Goal: Download file/media: Obtain a digital file from the website

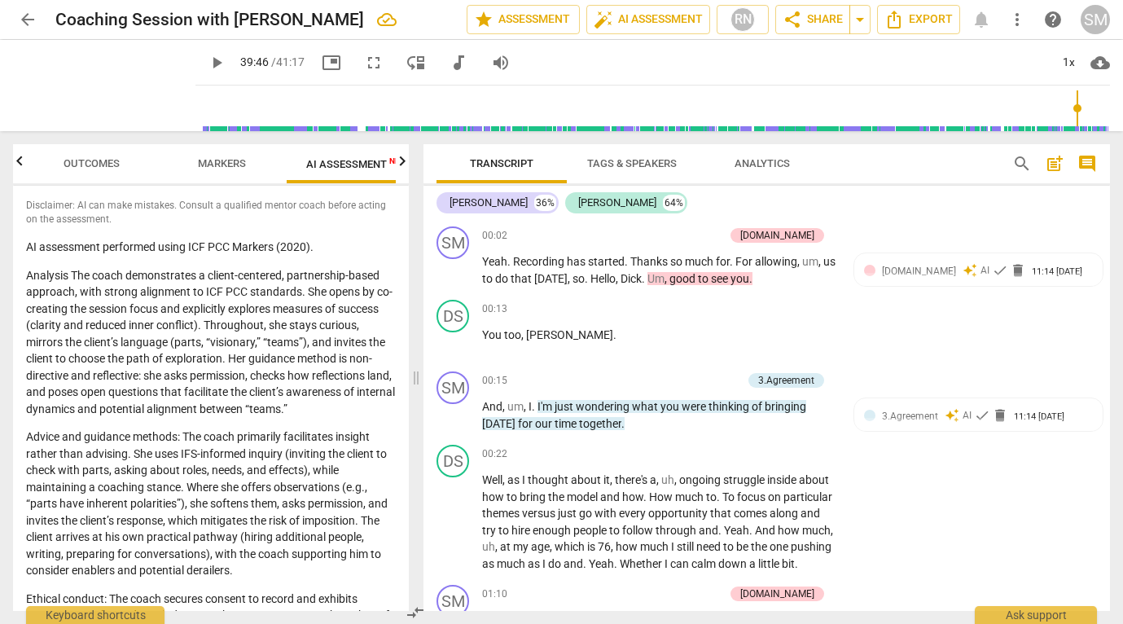
scroll to position [12361, 0]
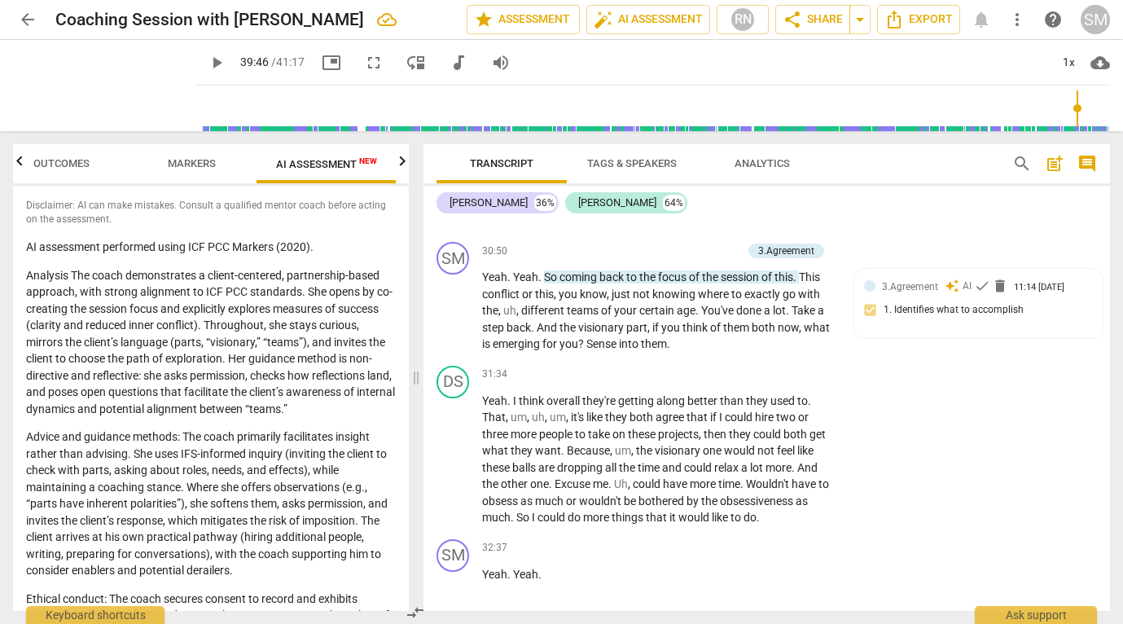
click at [1013, 22] on span "more_vert" at bounding box center [1017, 20] width 20 height 20
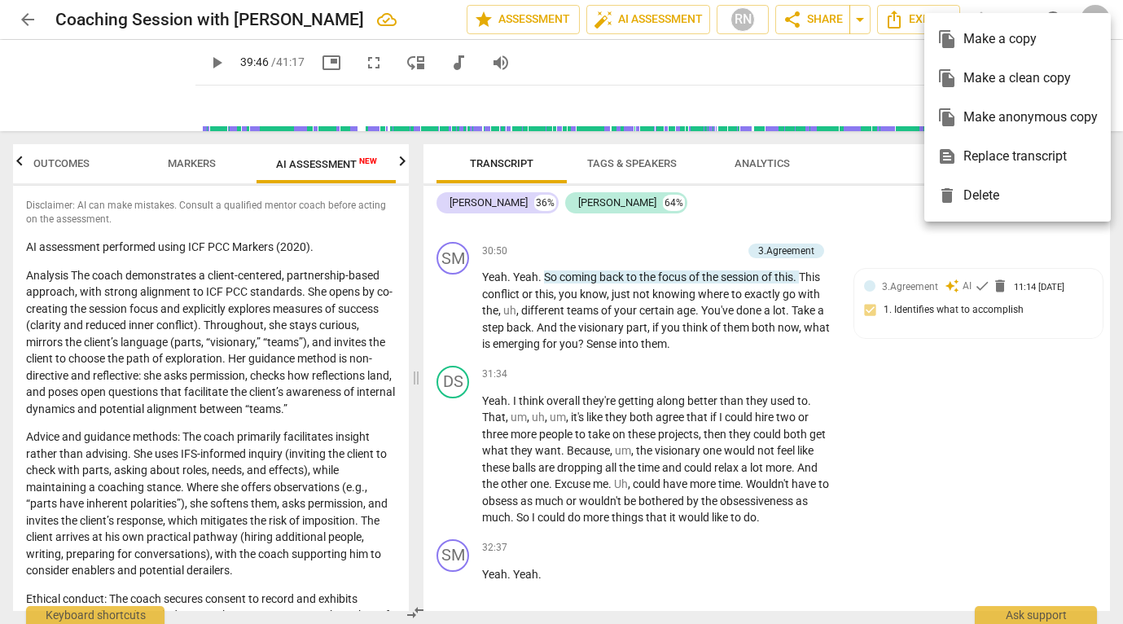
click at [1010, 69] on div "file_copy Make a clean copy" at bounding box center [1017, 78] width 160 height 39
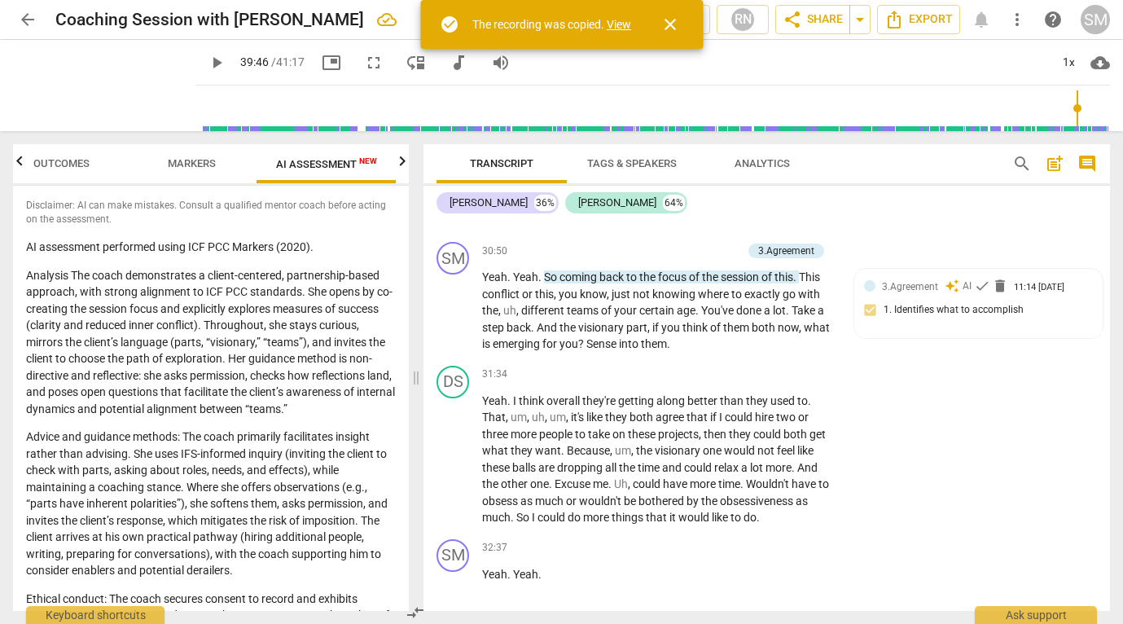
click at [624, 23] on link "View" at bounding box center [618, 24] width 24 height 13
type input "2386"
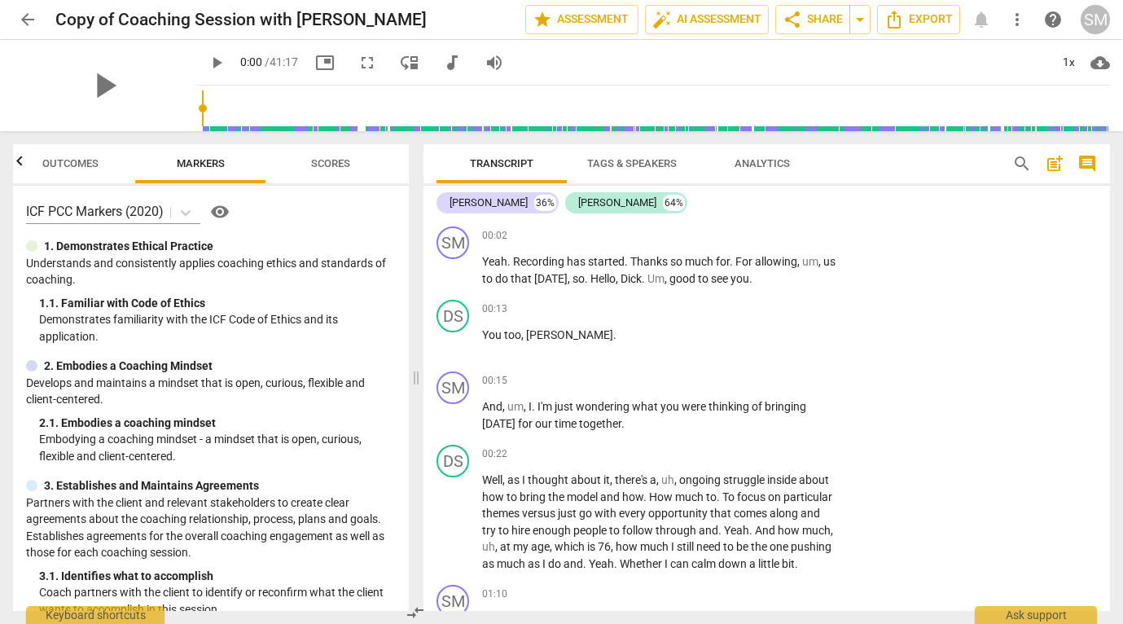
click at [1022, 19] on span "more_vert" at bounding box center [1017, 20] width 20 height 20
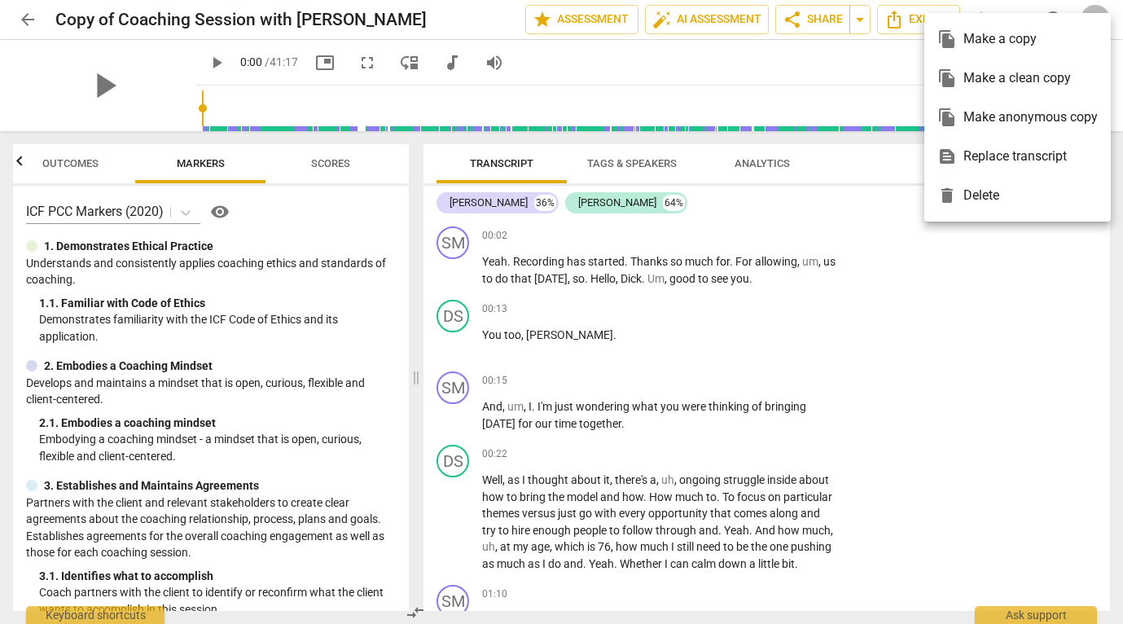
click at [1017, 317] on div at bounding box center [561, 312] width 1123 height 624
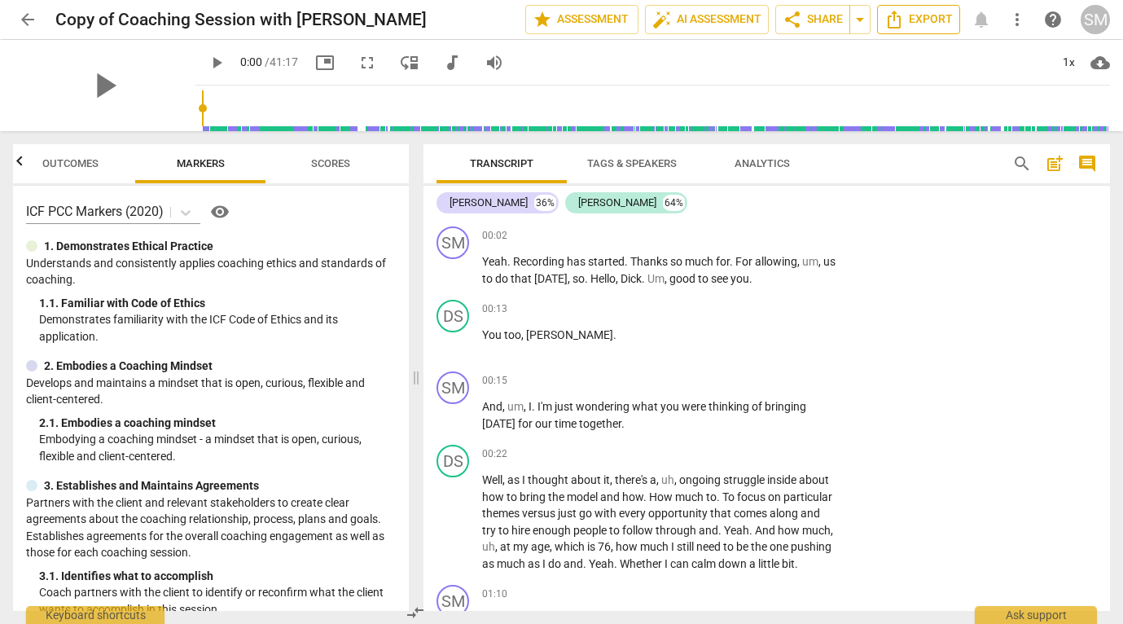
click at [935, 27] on span "Export" at bounding box center [918, 20] width 68 height 20
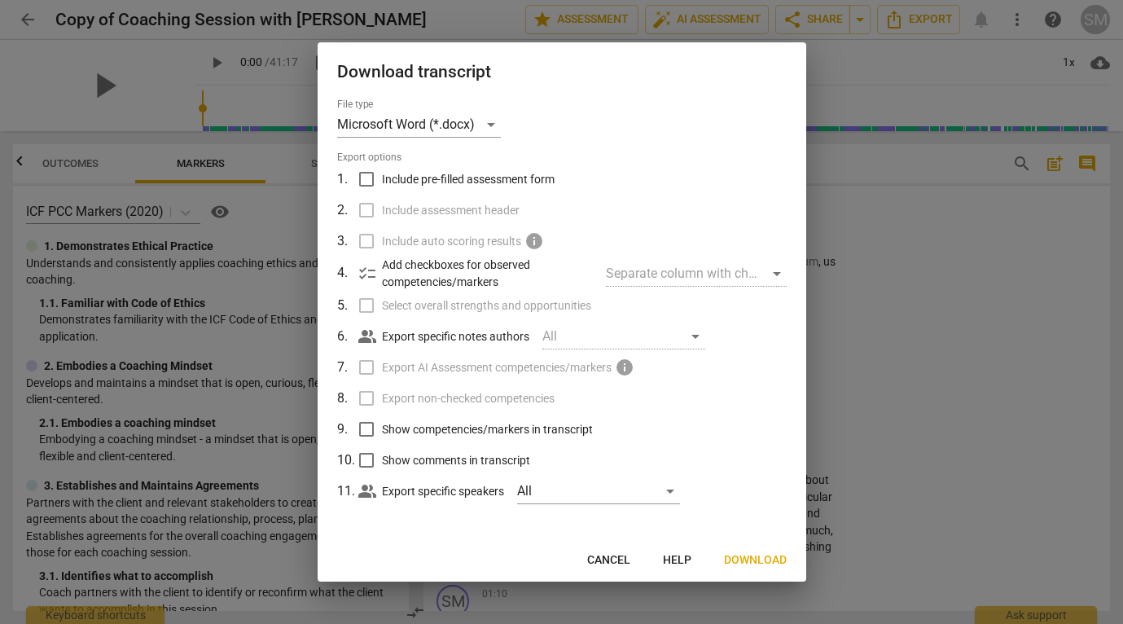
click at [366, 366] on label "Export AI Assessment competencies/markers info" at bounding box center [560, 367] width 427 height 31
click at [367, 430] on input "Show competencies/markers in transcript" at bounding box center [366, 429] width 31 height 31
checkbox input "true"
click at [366, 457] on input "Show comments in transcript" at bounding box center [366, 459] width 31 height 31
checkbox input "true"
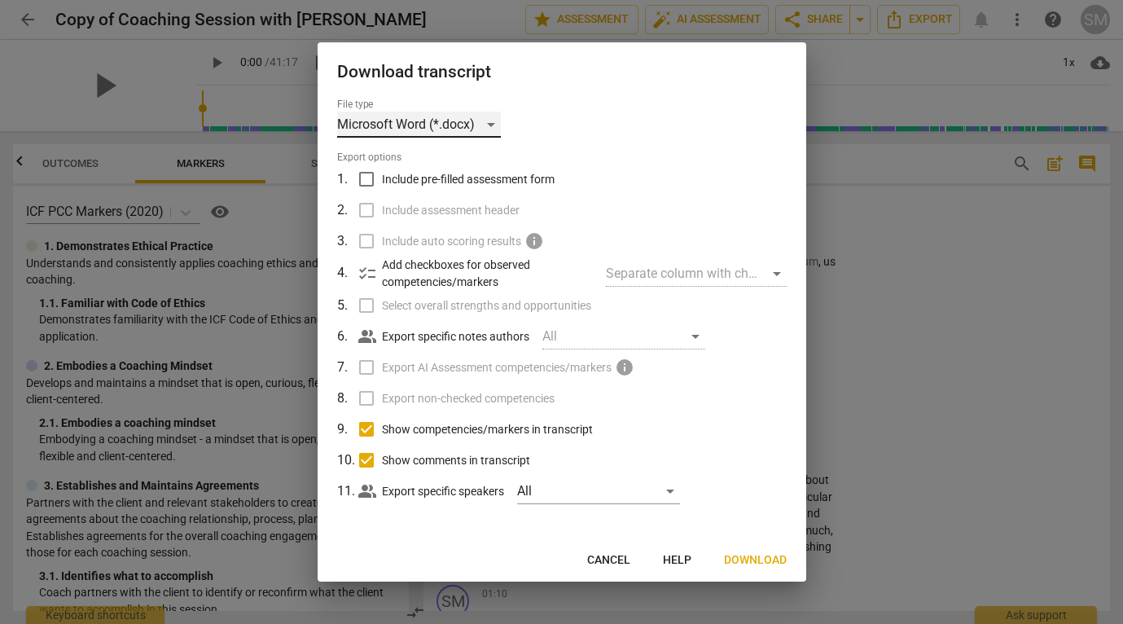
click at [493, 122] on div "Microsoft Word (*.docx)" at bounding box center [419, 125] width 164 height 26
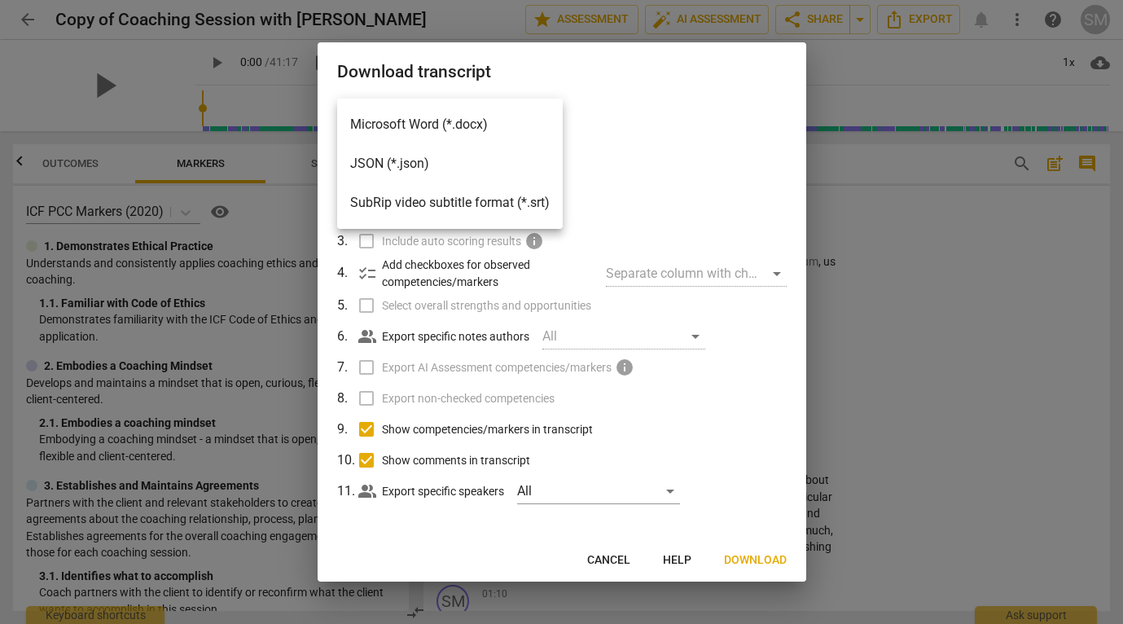
click at [475, 118] on li "Microsoft Word (*.docx)" at bounding box center [449, 124] width 225 height 39
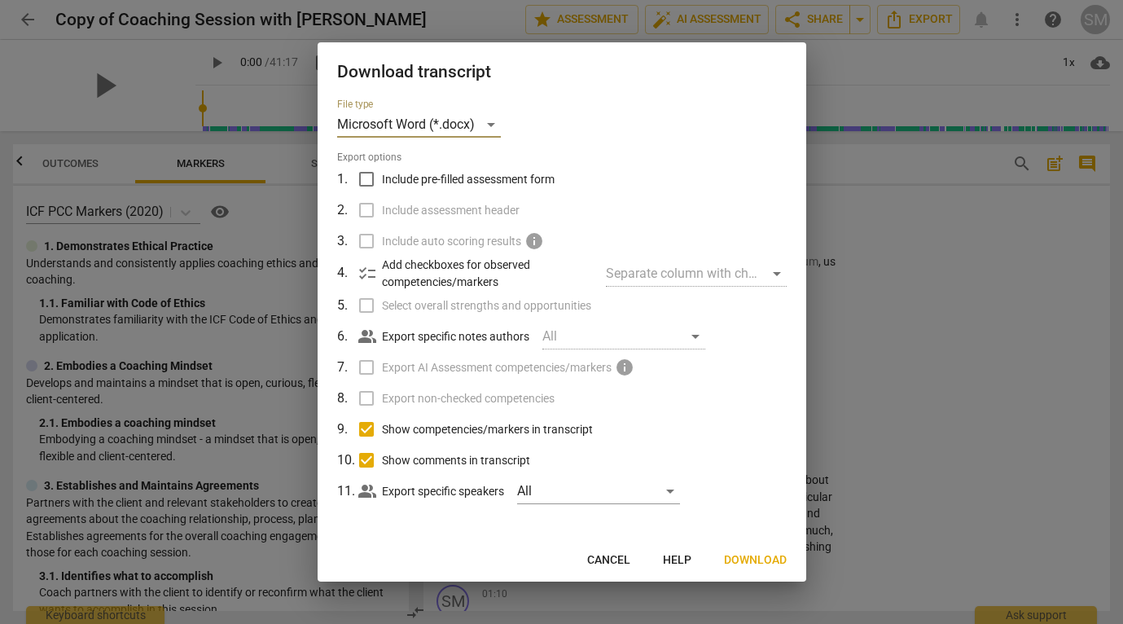
click at [773, 556] on span "Download" at bounding box center [755, 560] width 63 height 16
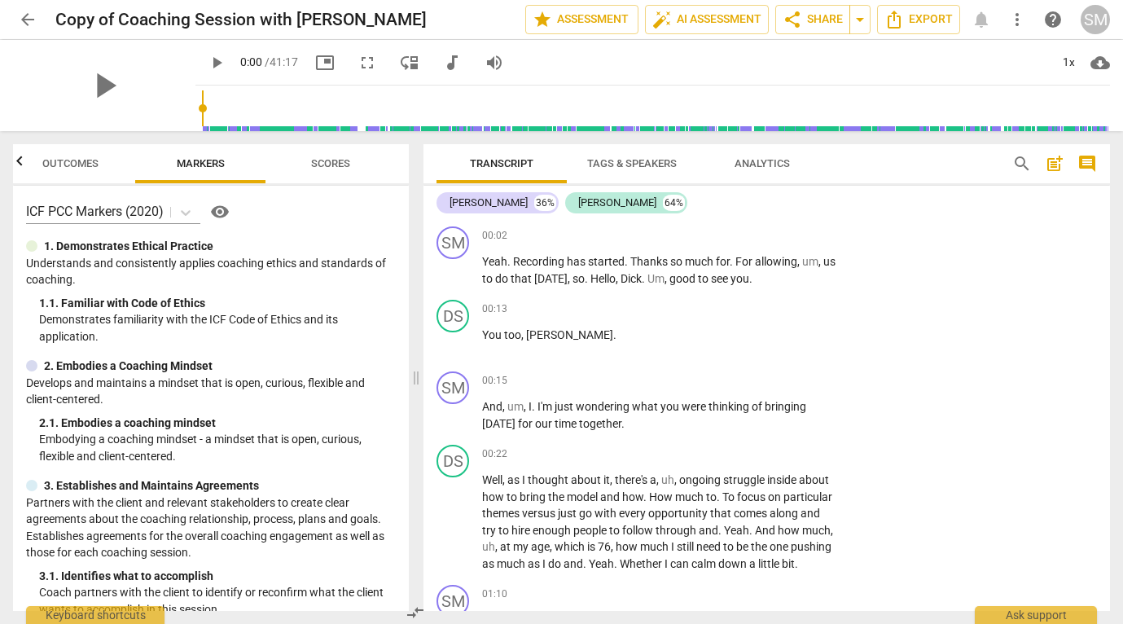
click at [76, 158] on span "Outcomes" at bounding box center [70, 163] width 56 height 12
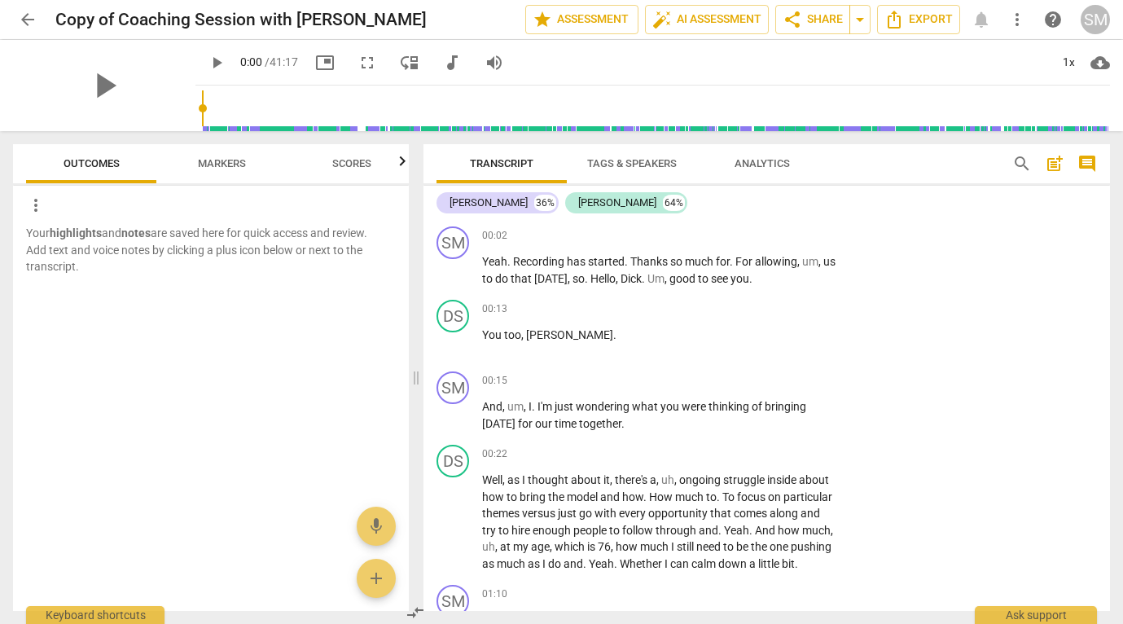
click at [351, 160] on span "Scores" at bounding box center [351, 163] width 39 height 12
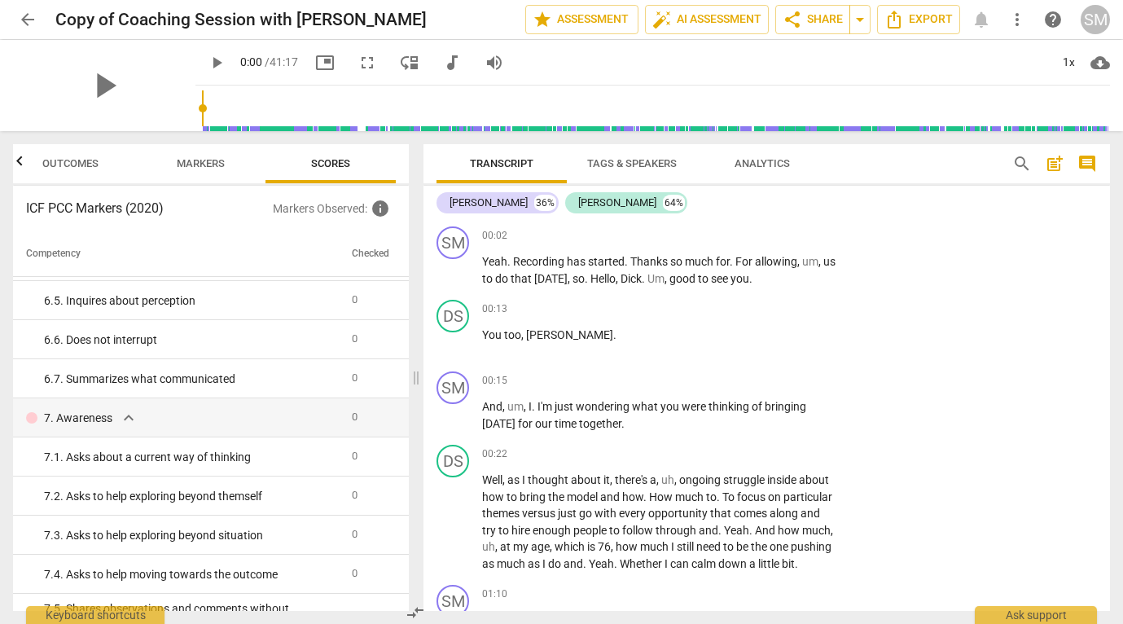
scroll to position [989, 0]
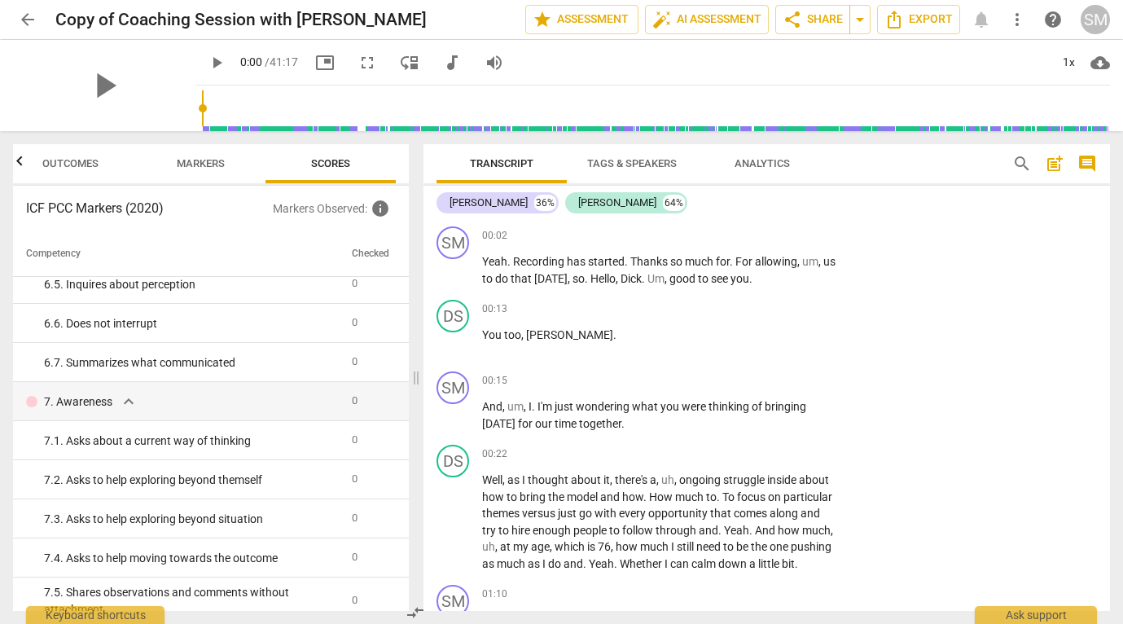
click at [220, 160] on span "Markers" at bounding box center [201, 163] width 48 height 12
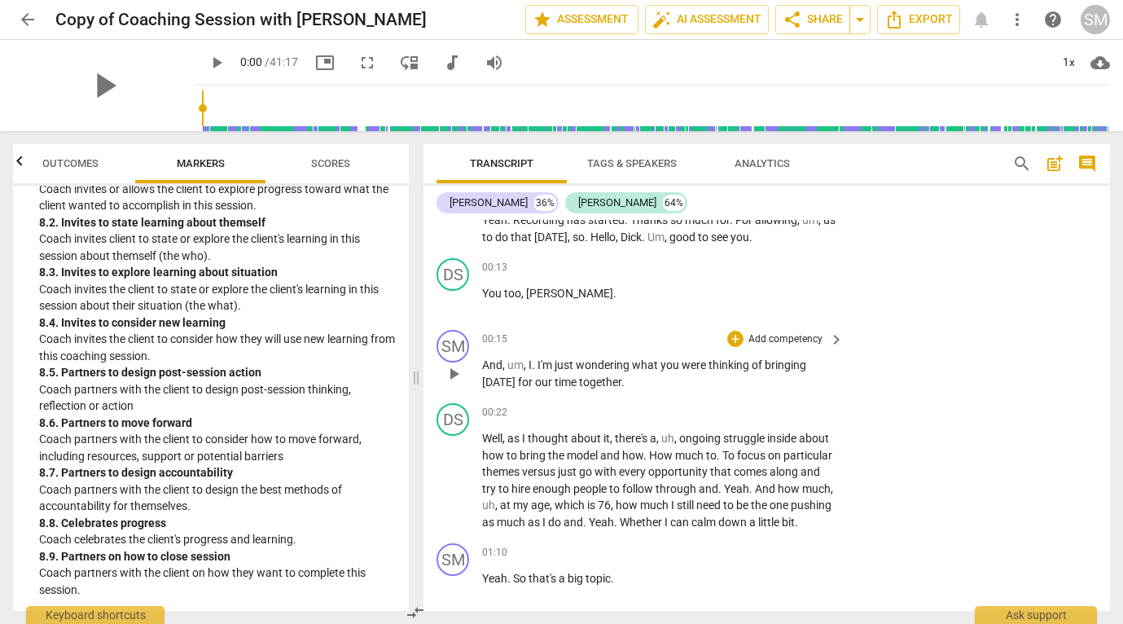
scroll to position [0, 0]
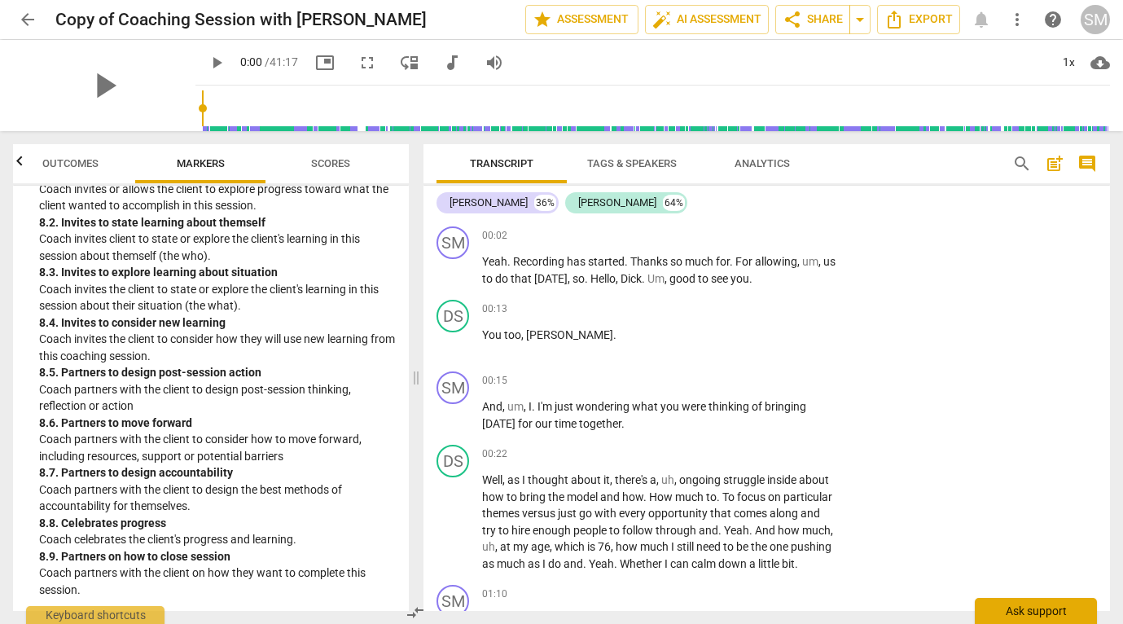
click at [1021, 615] on div "Ask support" at bounding box center [1035, 611] width 122 height 26
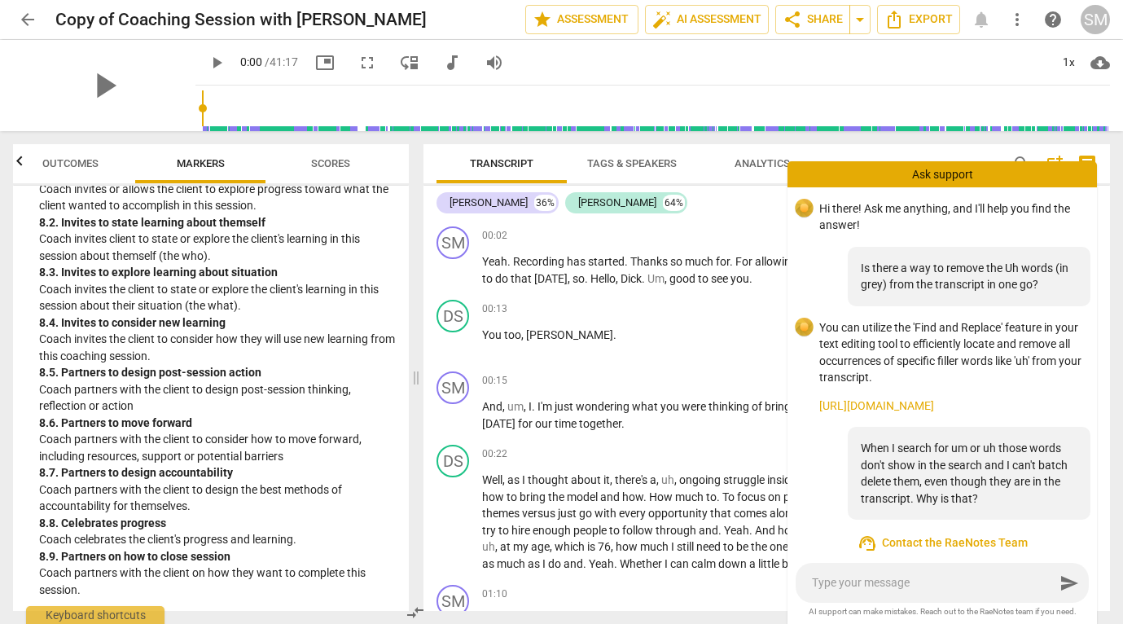
scroll to position [230, 0]
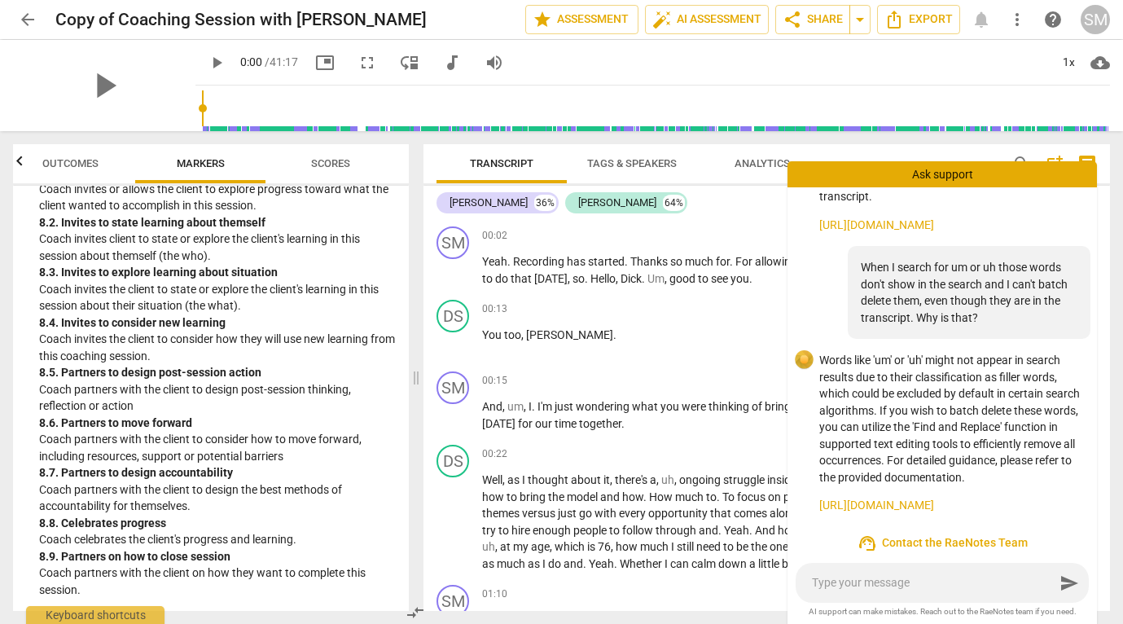
type textarea "I"
type textarea "I a"
type textarea "I am"
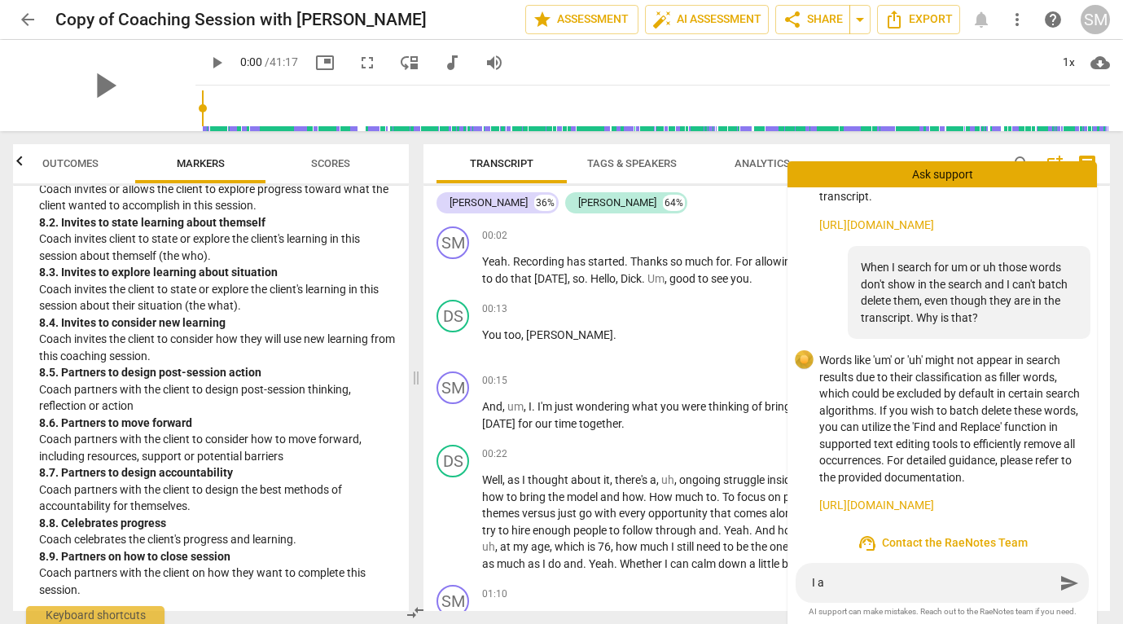
type textarea "I am"
type textarea "I amd"
type textarea "I amde"
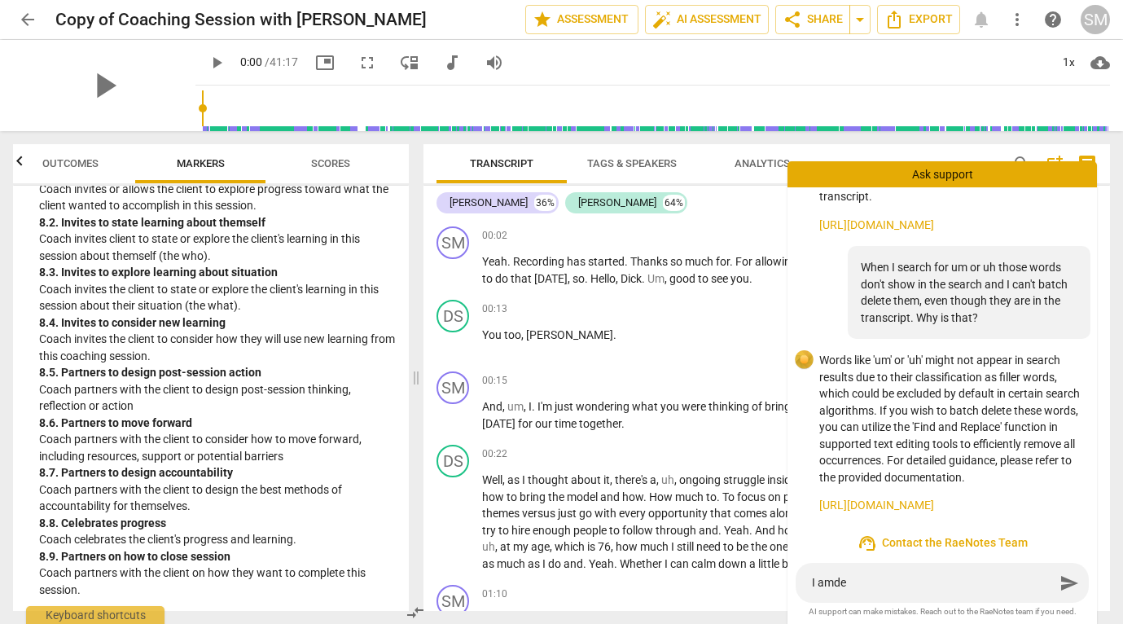
type textarea "I amde"
type textarea "I amde a"
type textarea "I amde a c"
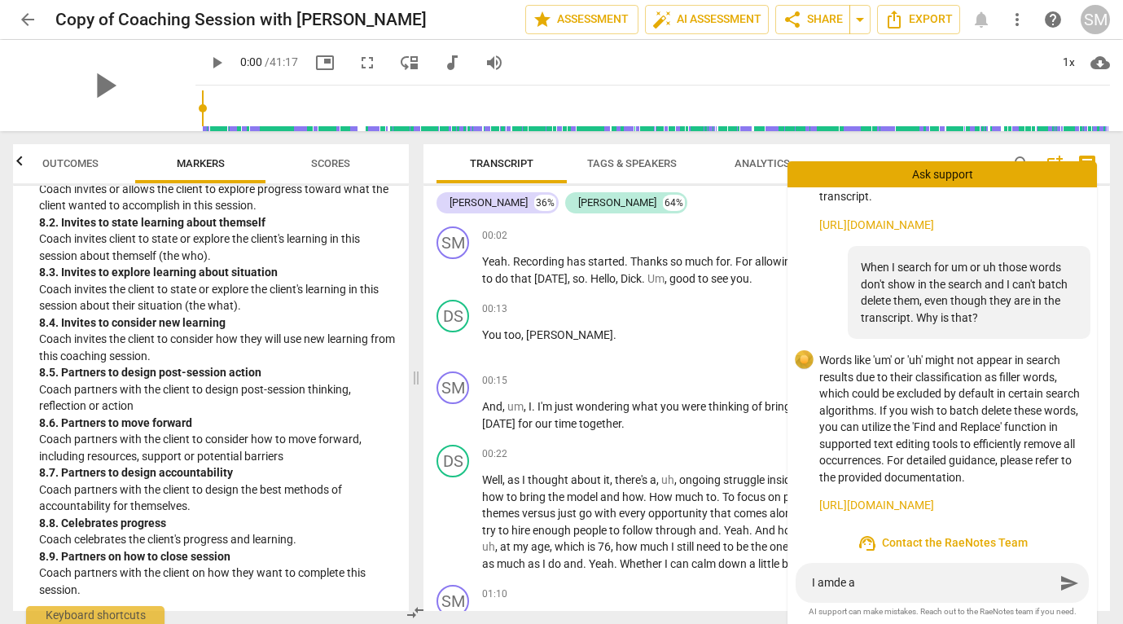
type textarea "I amde a c"
type textarea "I amde a co"
type textarea "I amde a cop"
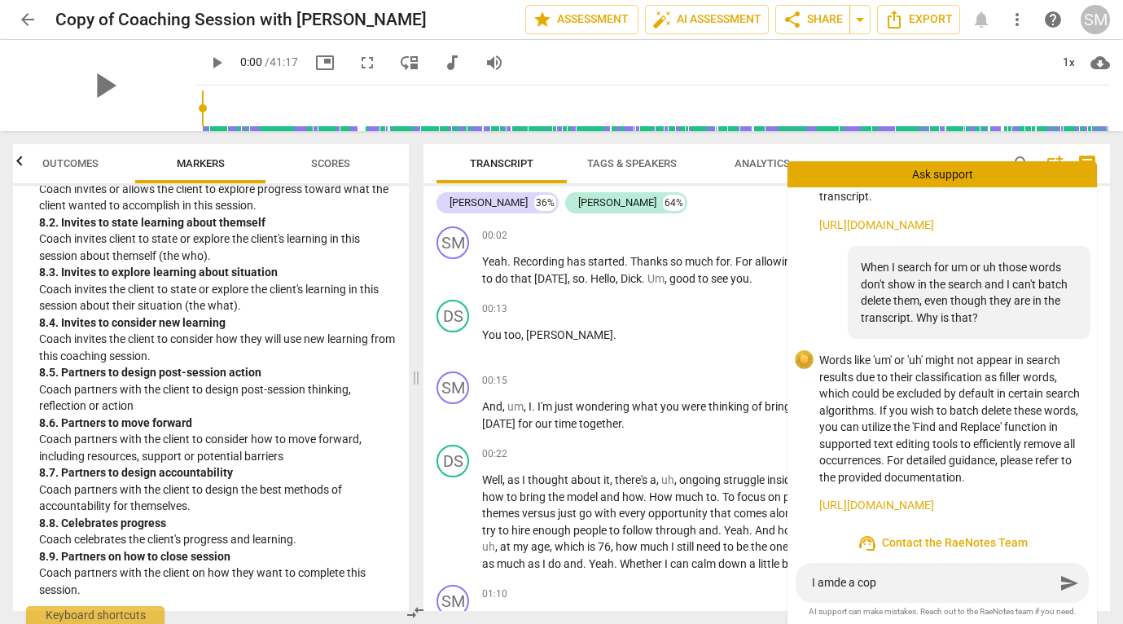
type textarea "I amde a copy"
type textarea "I amde a copy o"
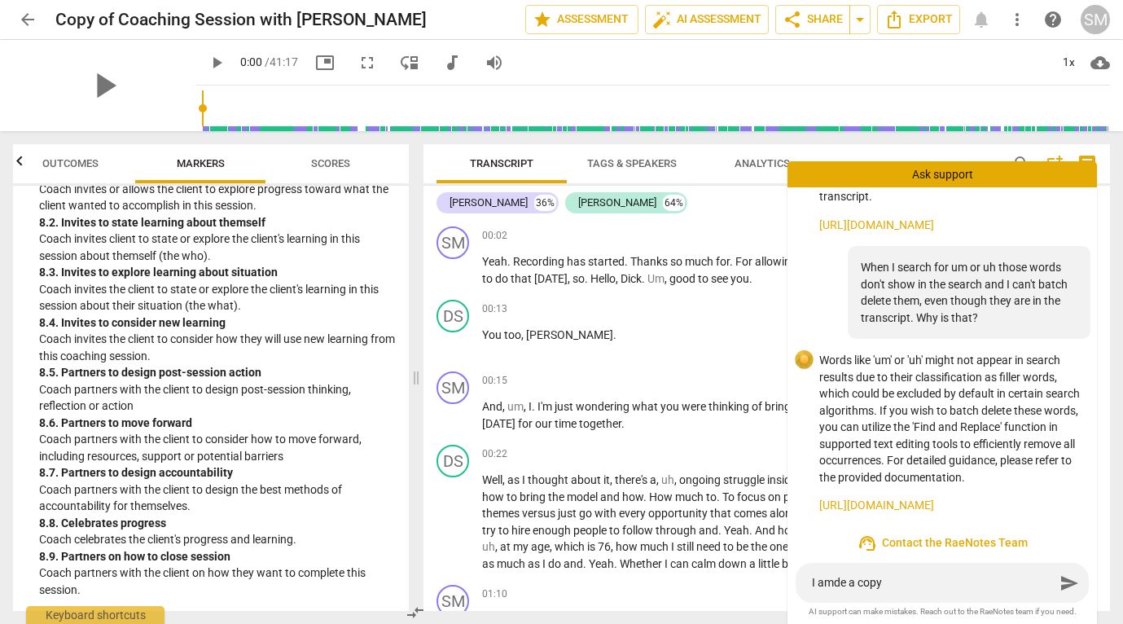
type textarea "I amde a copy o"
type textarea "I amde a copy of"
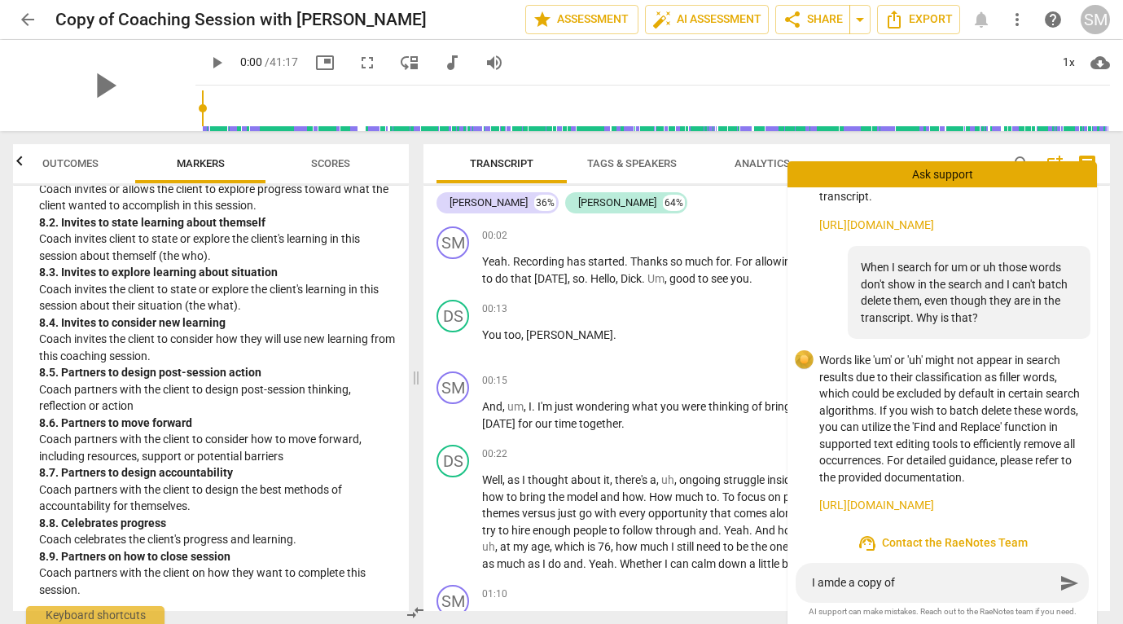
type textarea "I amde a copy of t"
type textarea "I amde a copy of th"
type textarea "I amde a copy of the"
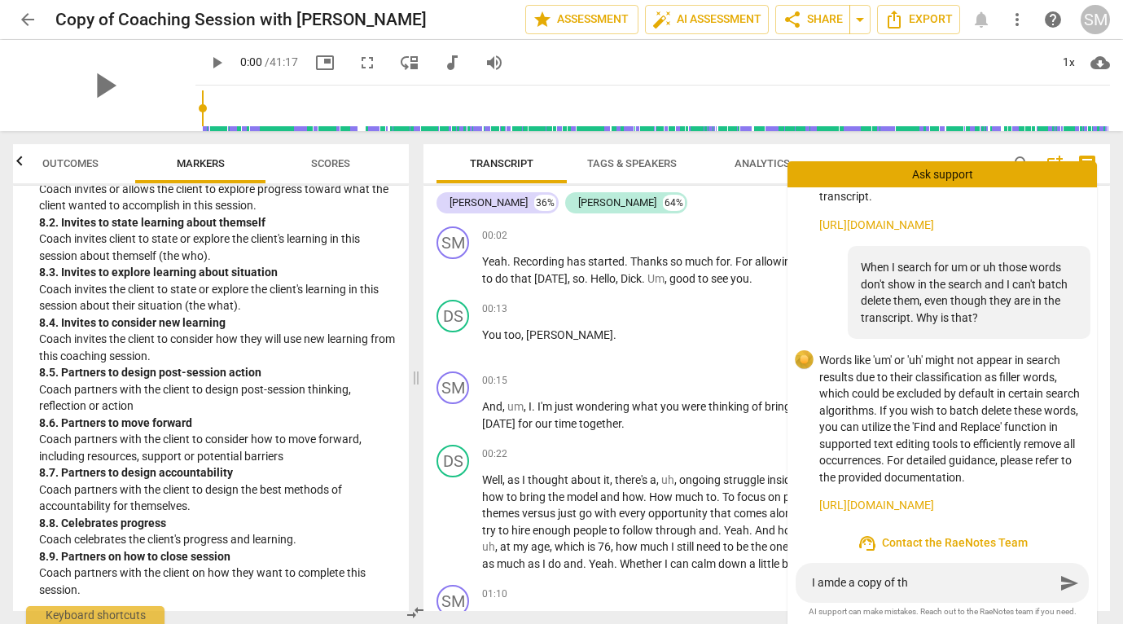
type textarea "I amde a copy of the"
type textarea "I amde a copy of the t"
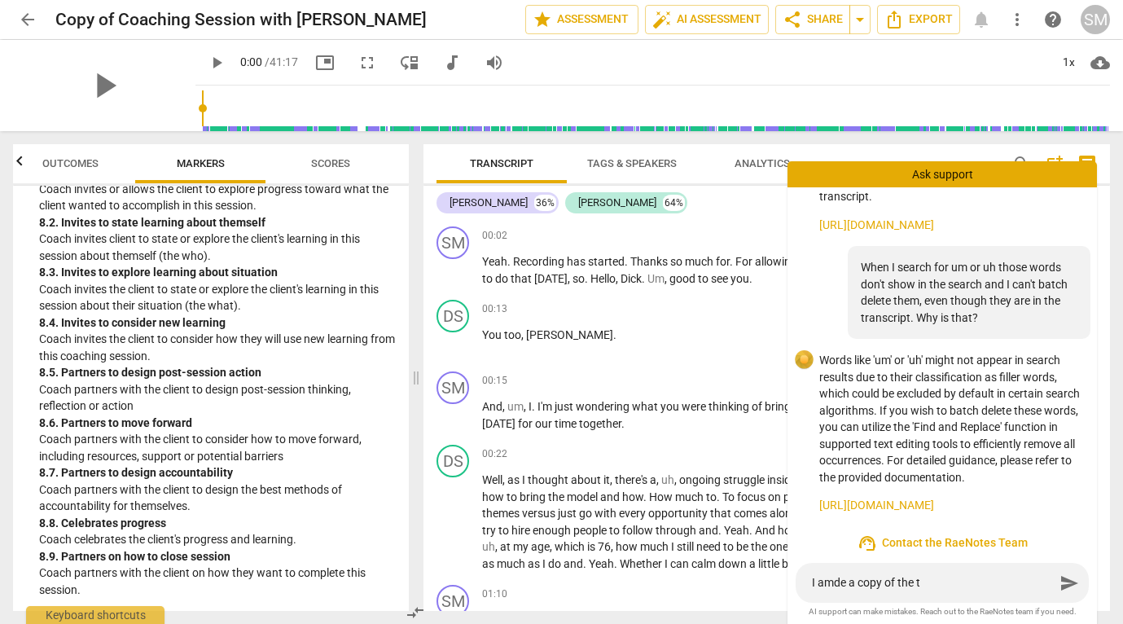
type textarea "I amde a copy of the tr"
type textarea "I amde a copy of the tra"
type textarea "I amde a copy of the [PERSON_NAME]"
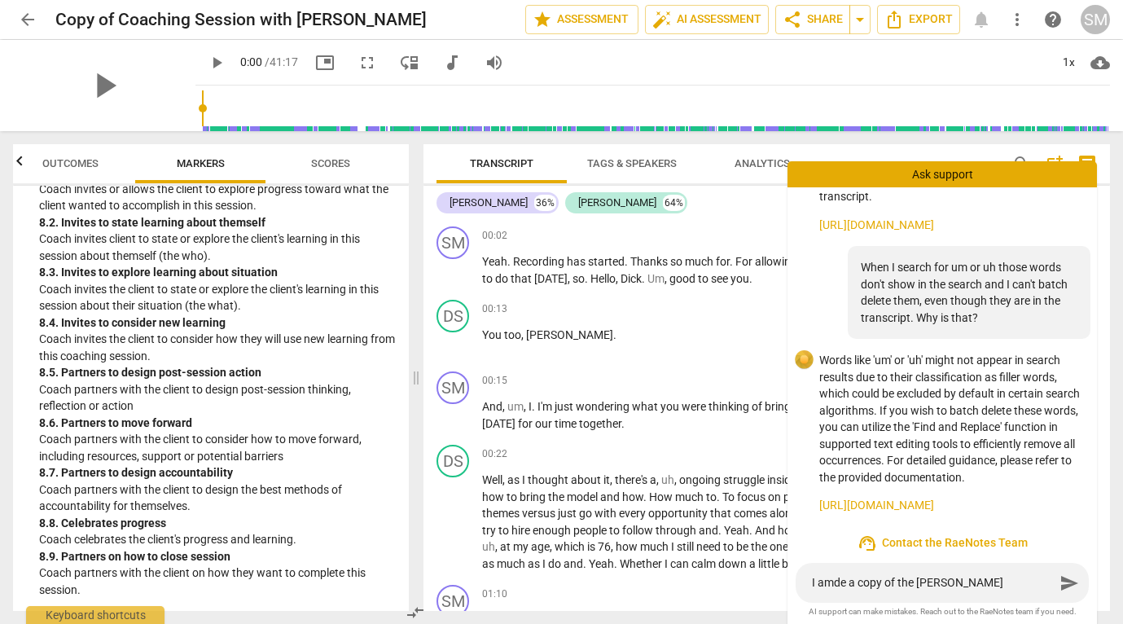
type textarea "I amde a copy of the trans"
type textarea "I amde a copy of the transc"
type textarea "I amde a copy of the transcr"
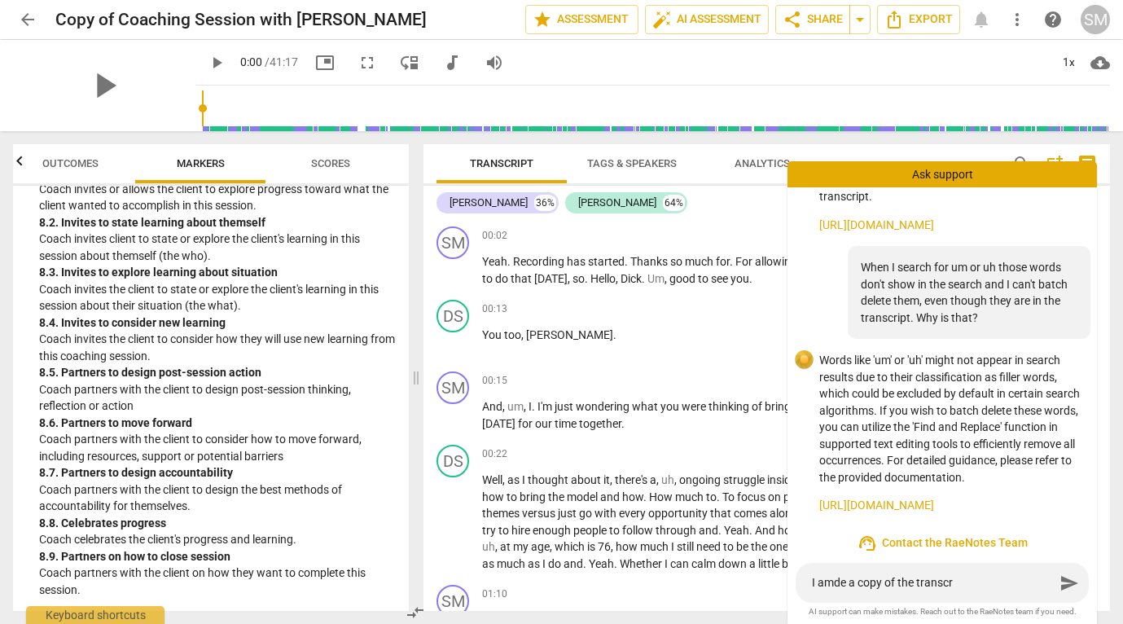
type textarea "I amde a copy of the transcri"
type textarea "I amde a copy of the transcrip"
type textarea "I amde a copy of the transcript"
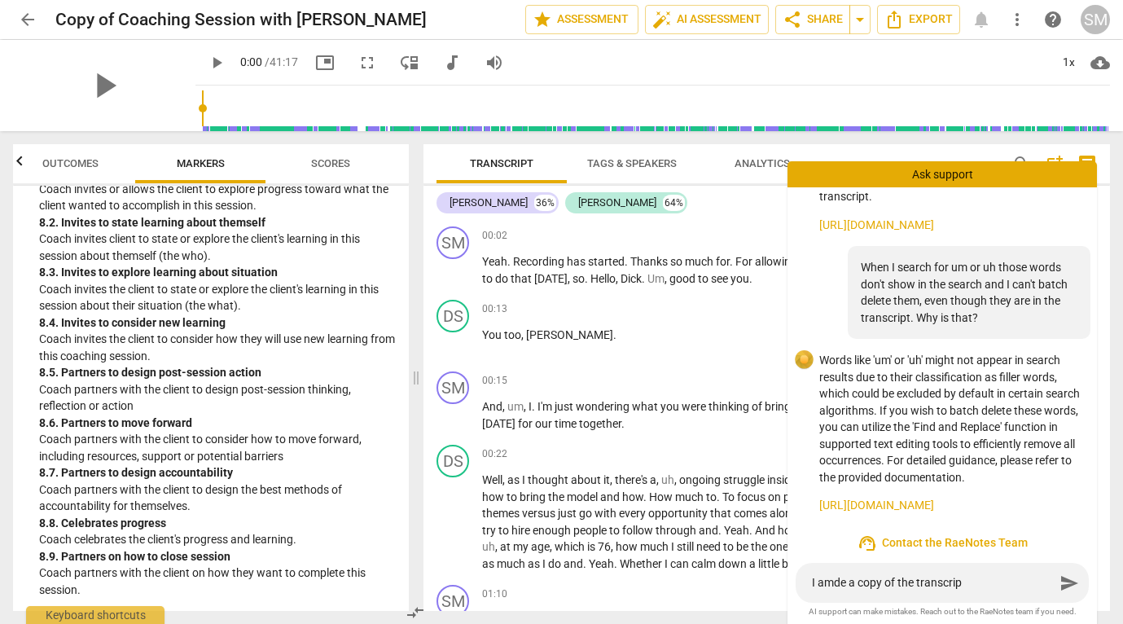
type textarea "I amde a copy of the transcript"
type textarea "I amde a copy of the transcript."
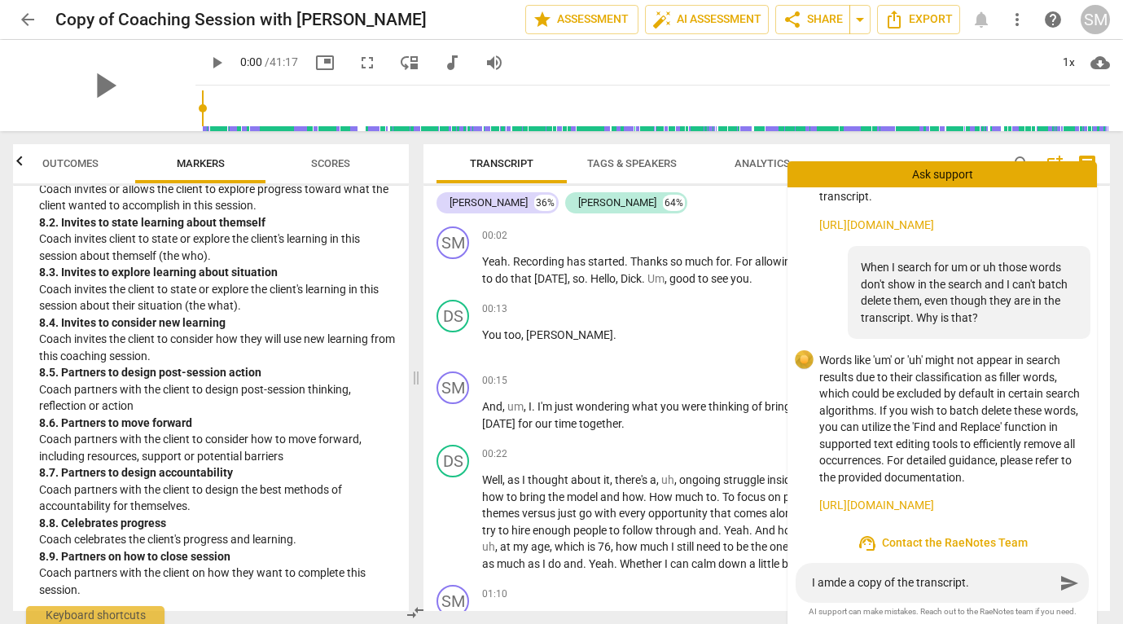
type textarea "I amde a copy of the transcript. W"
type textarea "I amde a copy of the transcript. Wh"
type textarea "I amde a copy of the transcript. Whe"
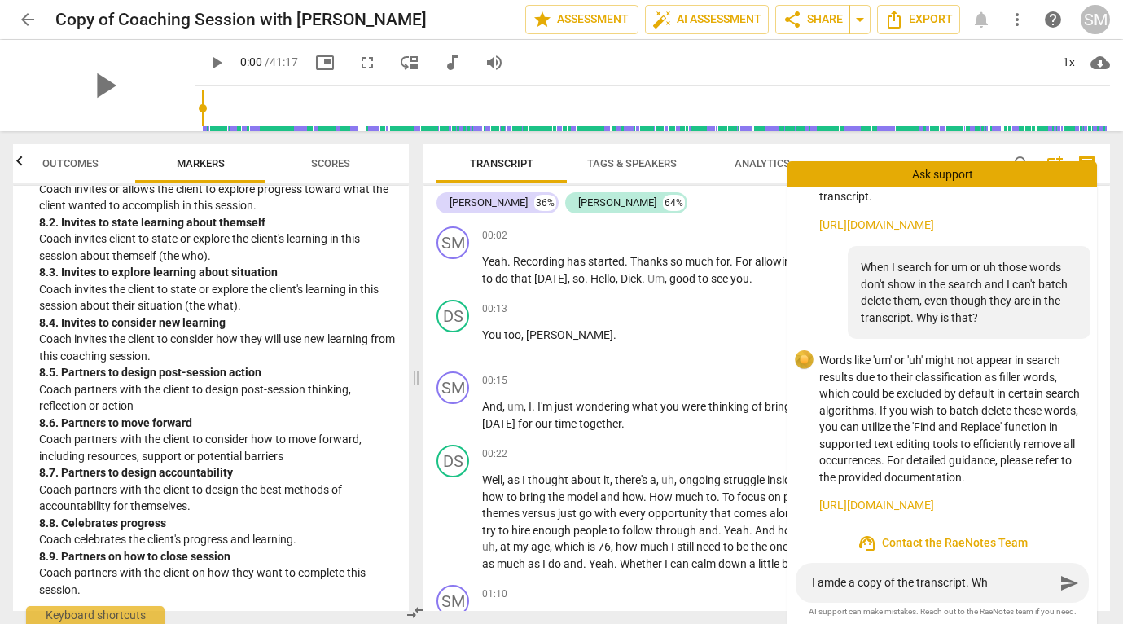
type textarea "I amde a copy of the transcript. Whe"
type textarea "I amde a copy of the transcript. Wher"
type textarea "I amde a copy of the transcript. Where"
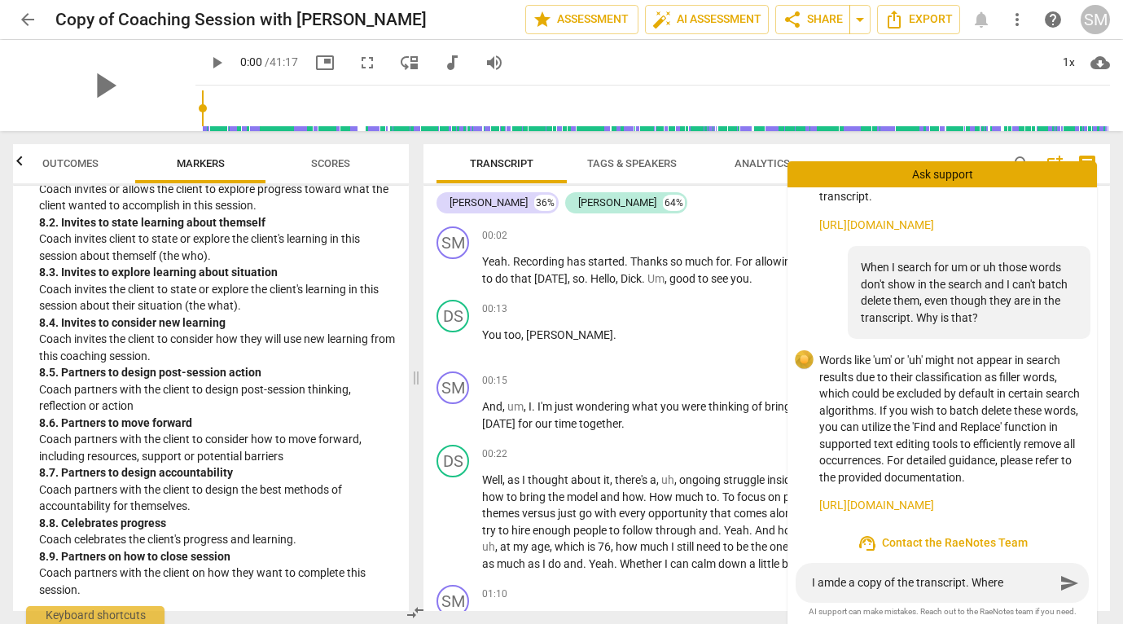
type textarea "I amde a copy of the transcript. Where"
type textarea "I amde a copy of the transcript. Where i"
type textarea "I amde a copy of the transcript. Where is"
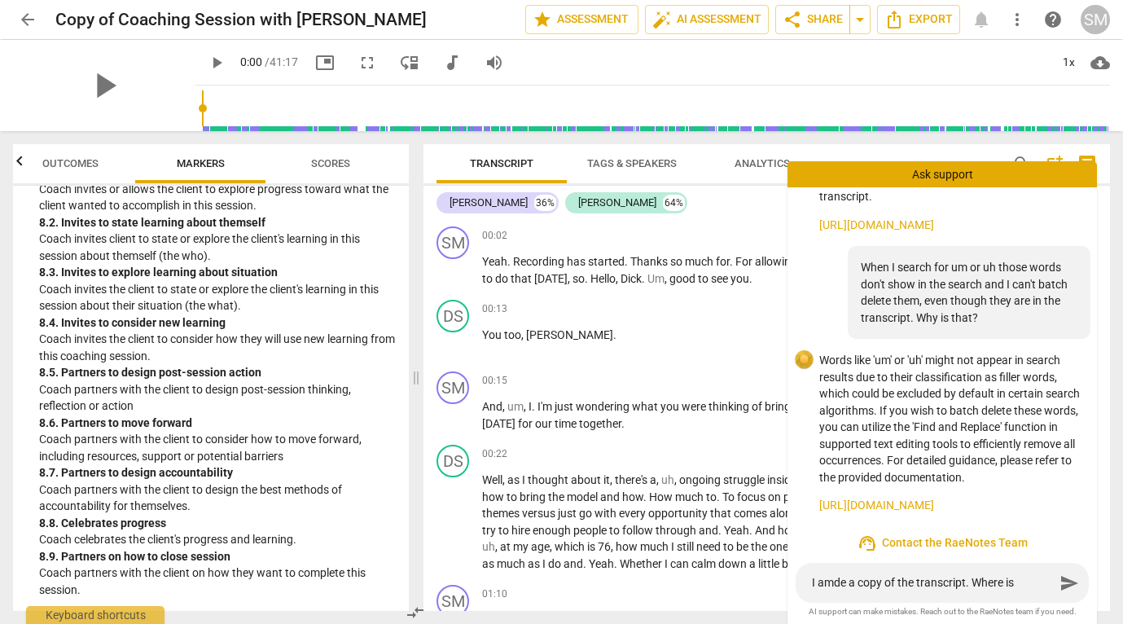
type textarea "I amde a copy of the transcript. Where is"
type textarea "I amde a copy of the transcript. Where is t"
type textarea "I amde a copy of the transcript. Where is th"
type textarea "I amde a copy of the transcript. Where is the"
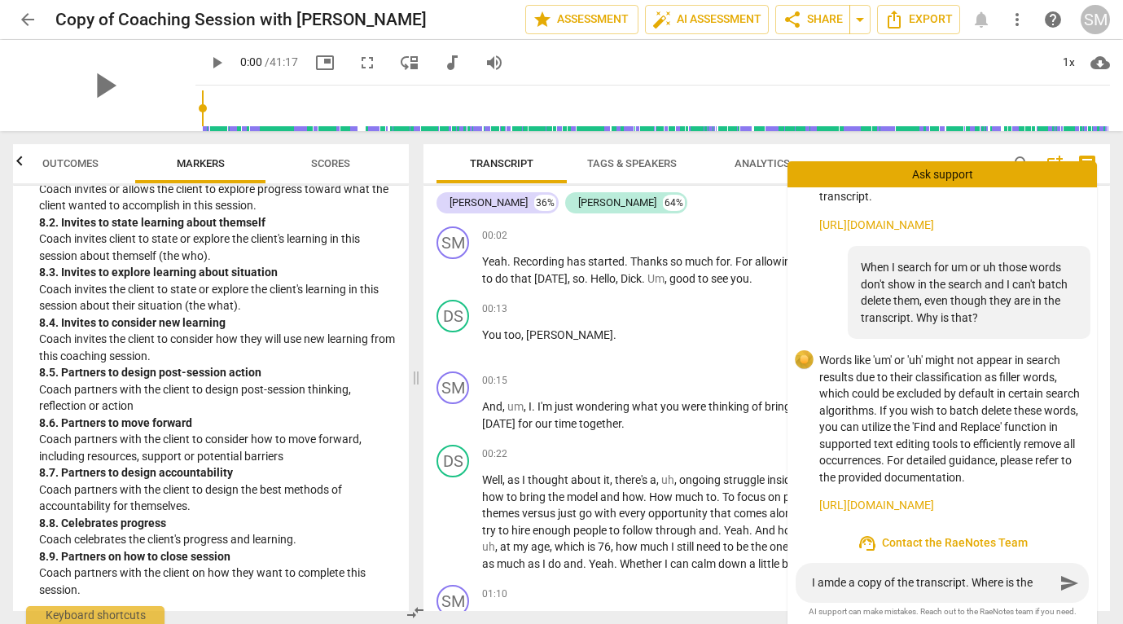
type textarea "I amde a copy of the transcript. Where is the"
type textarea "I amde a copy of the transcript. Where is the o"
type textarea "I amde a copy of the transcript. Where is the or"
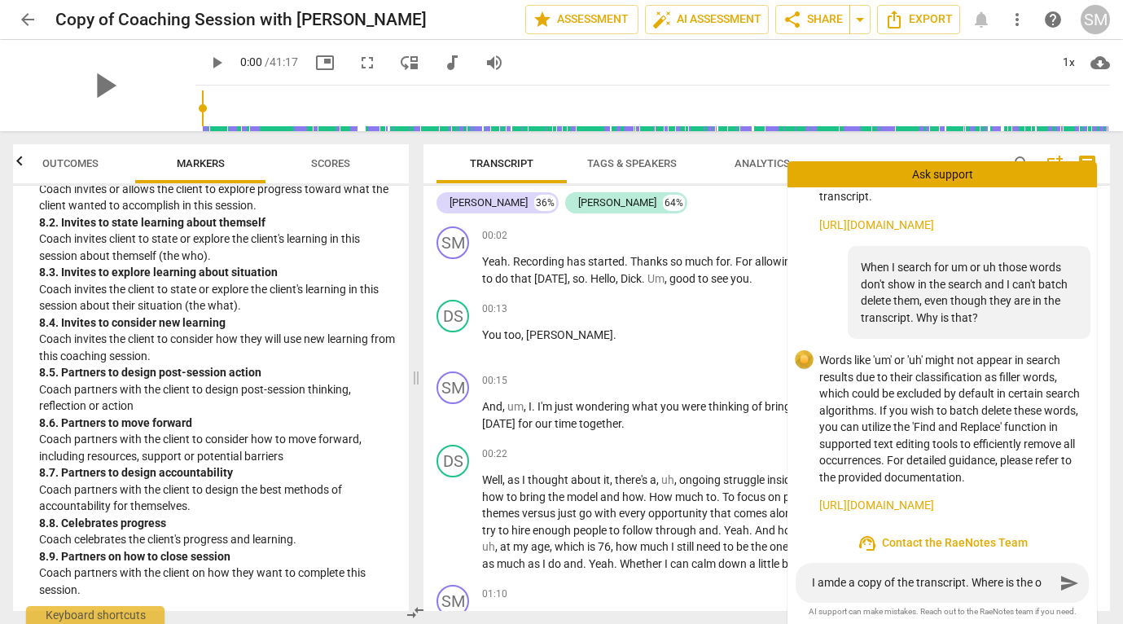
type textarea "I amde a copy of the transcript. Where is the or"
type textarea "I amde a copy of the transcript. Where is the ori"
type textarea "I amde a copy of the transcript. Where is the orig"
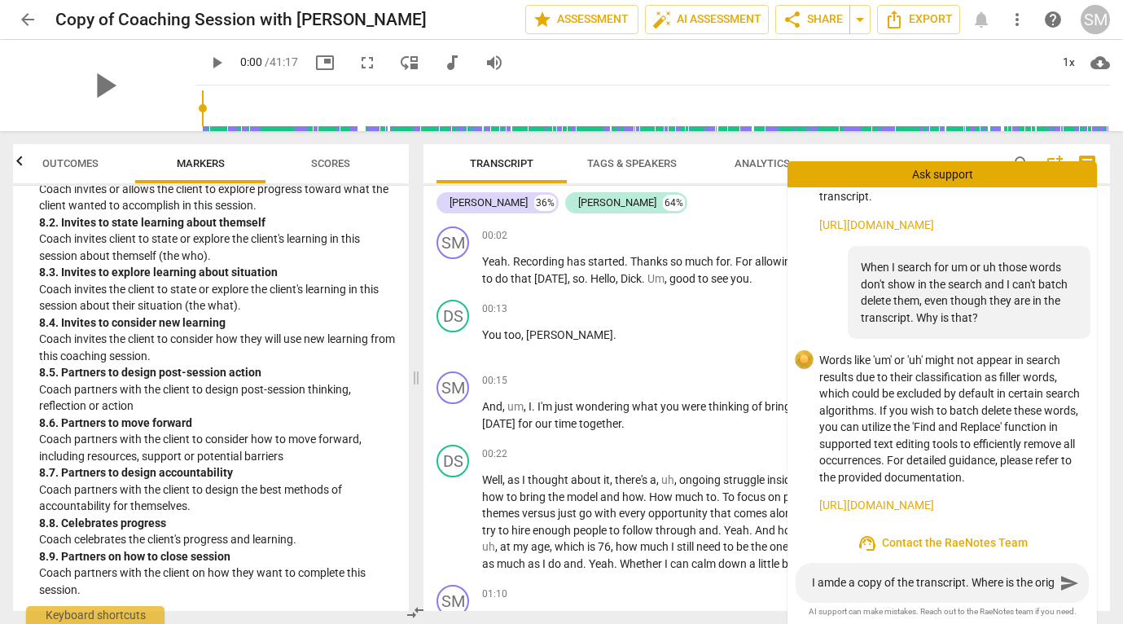
scroll to position [246, 0]
type textarea "I amde a copy of the transcript. Where is the origi"
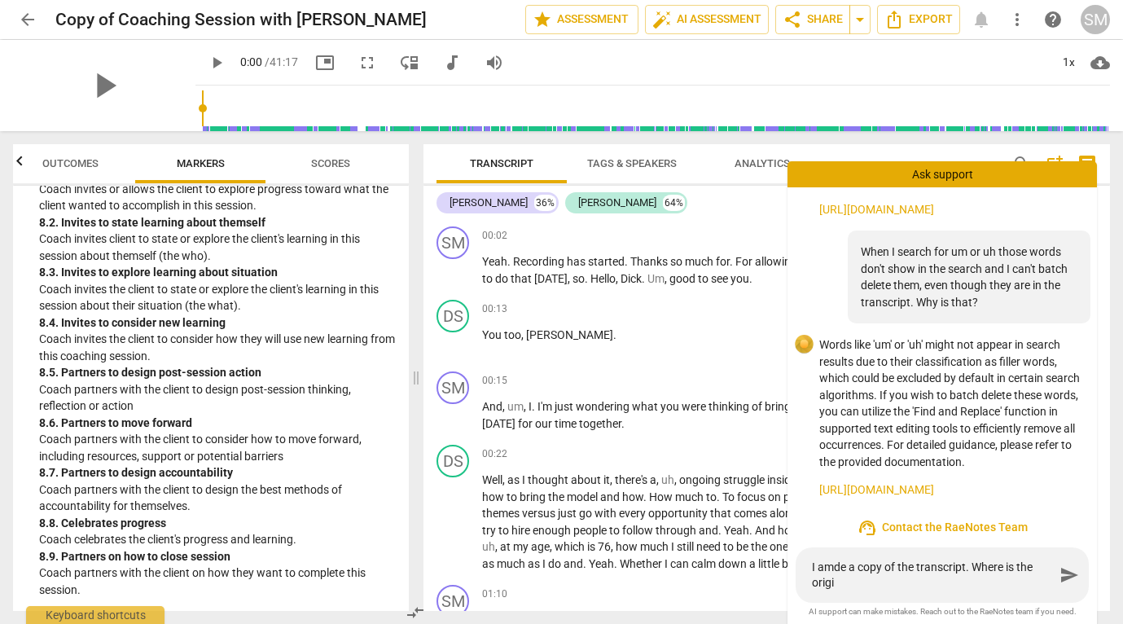
type textarea "I amde a copy of the transcript. Where is the origin"
type textarea "I amde a copy of the transcript. Where is the origina"
type textarea "I amde a copy of the transcript. Where is the original"
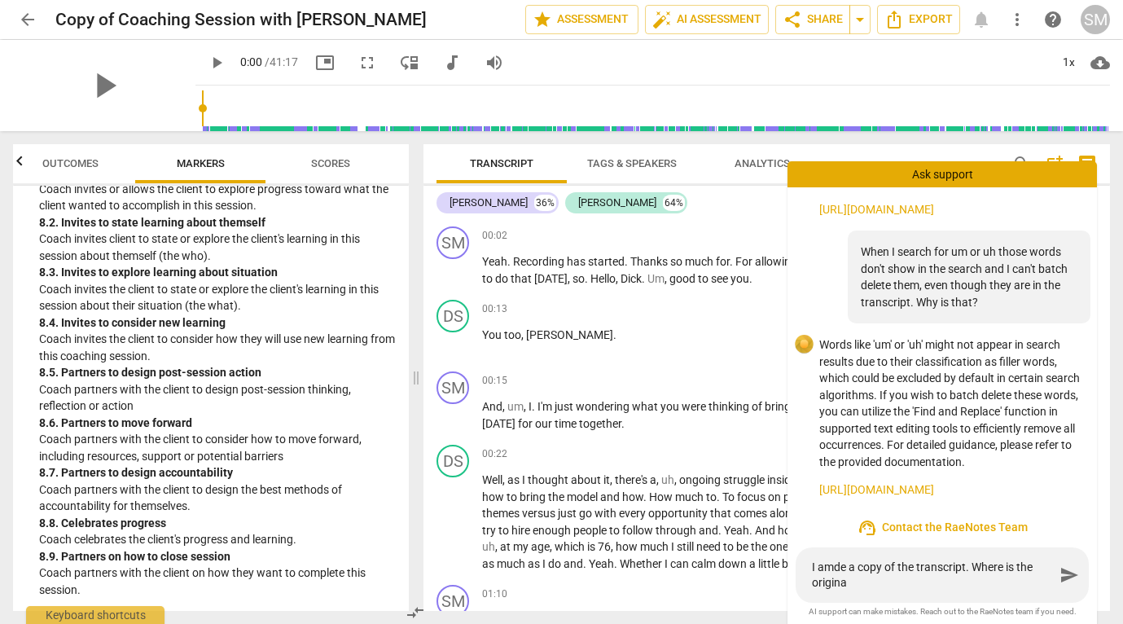
type textarea "I amde a copy of the transcript. Where is the original"
type textarea "I amde a copy of the transcript. Where is the original?"
type textarea "I ade a copy of the transcript. Where is the original?"
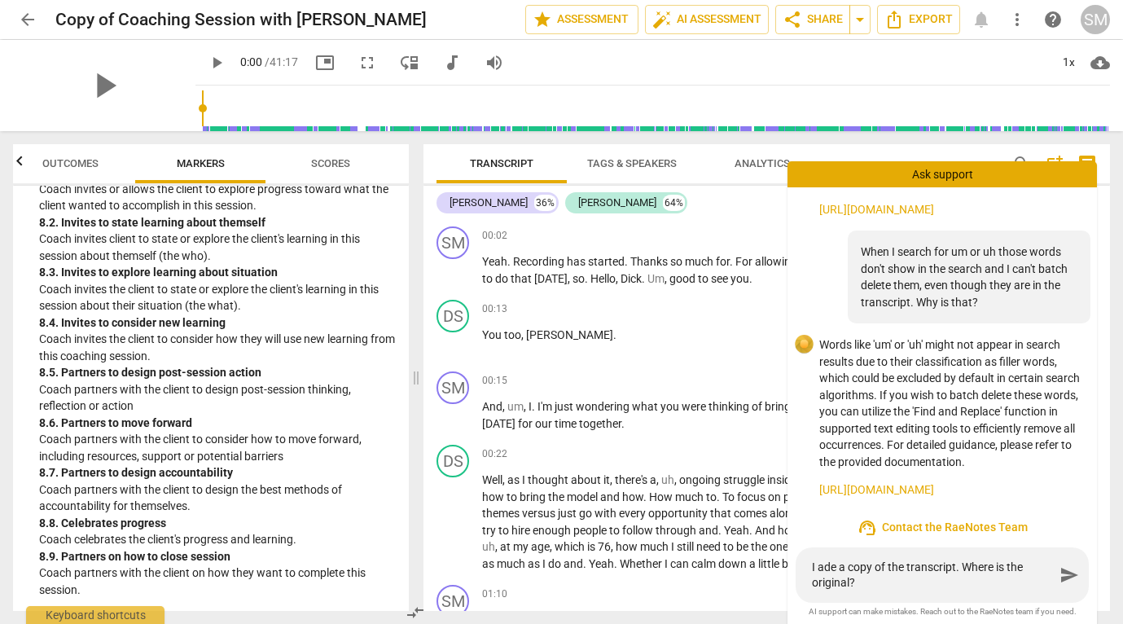
type textarea "I de a copy of the transcript. Where is the original?"
type textarea "I mde a copy of the transcript. Where is the original?"
type textarea "I made a copy of the transcript. Where is the original?"
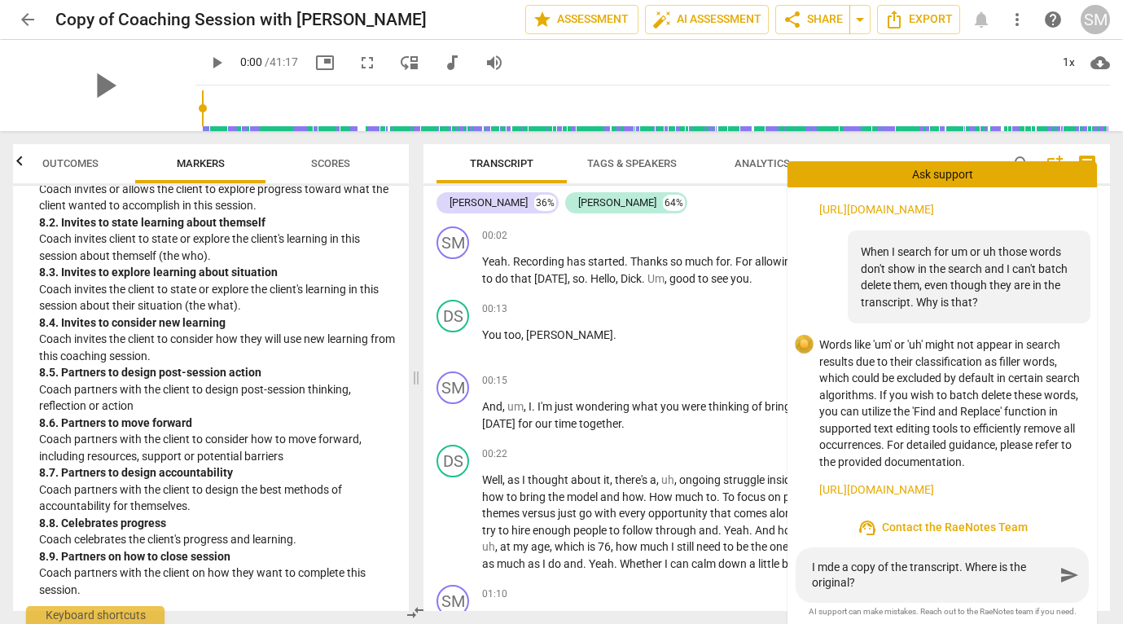
type textarea "I made a copy of the transcript. Where is the original?"
click at [954, 590] on textarea "I made a copy of the transcript. Where is the original?" at bounding box center [933, 574] width 243 height 31
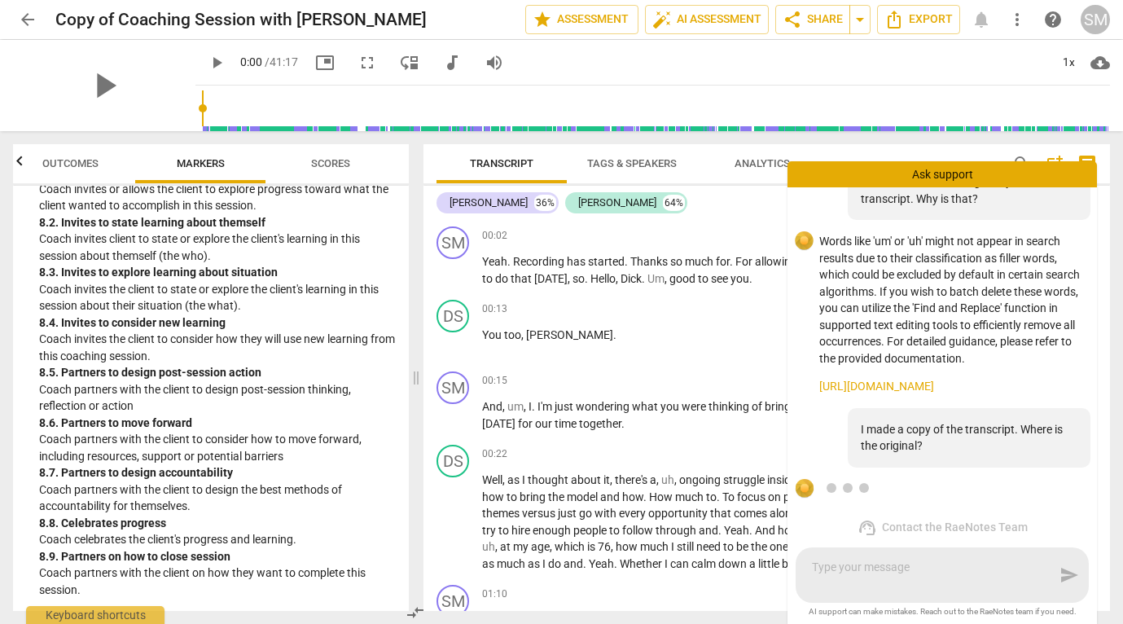
scroll to position [444, 0]
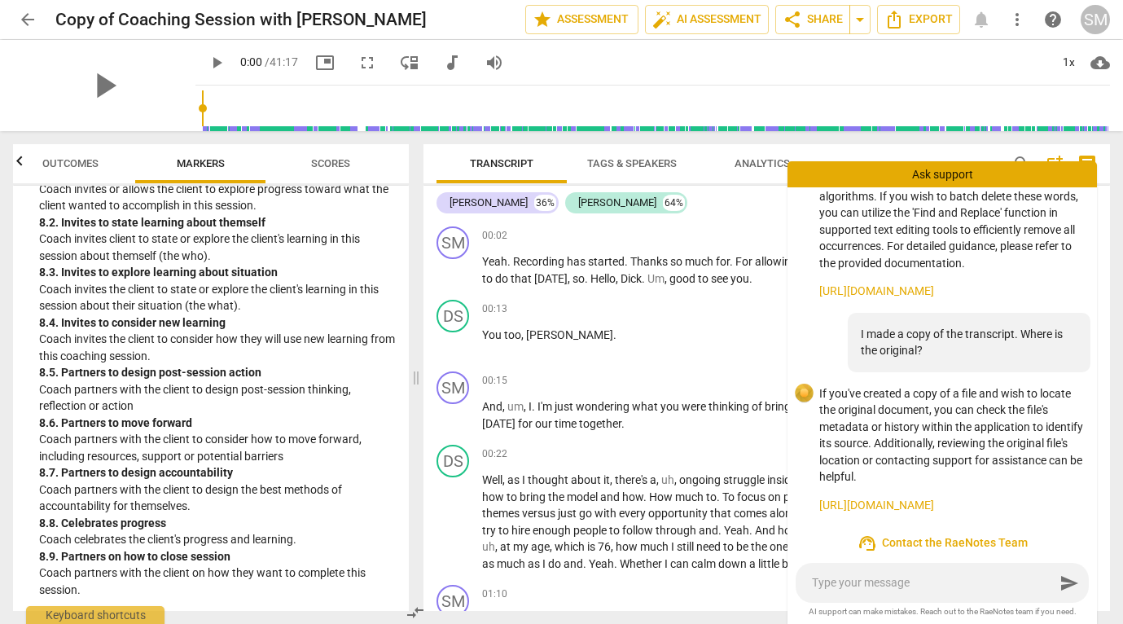
click at [909, 509] on link "[URL][DOMAIN_NAME]" at bounding box center [951, 505] width 265 height 17
click at [1088, 20] on div "SM" at bounding box center [1094, 19] width 29 height 29
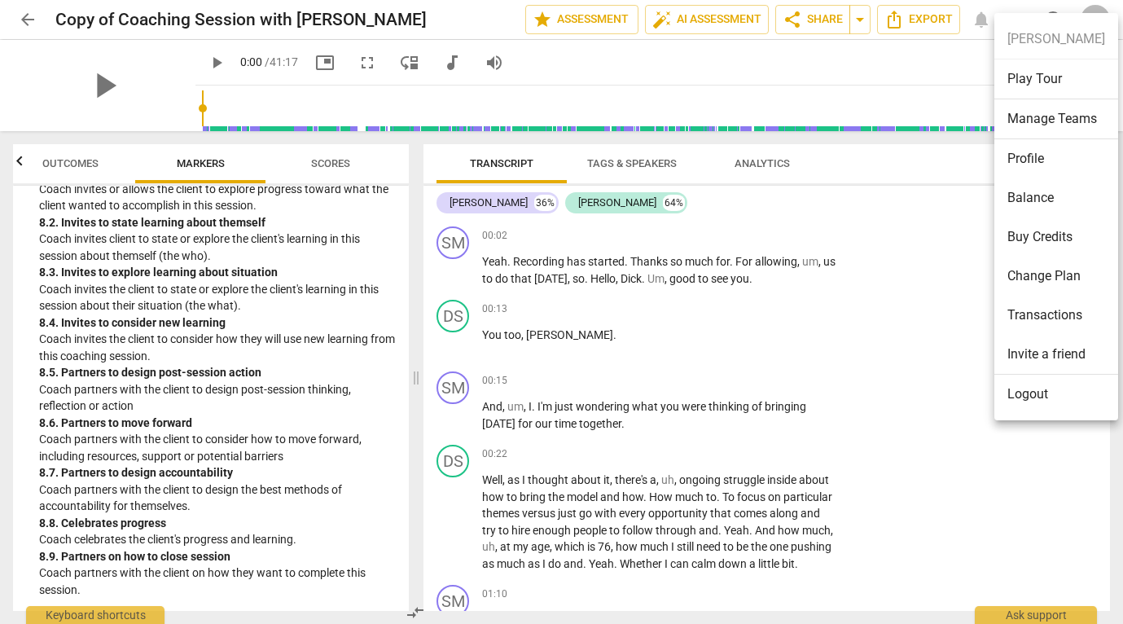
click at [896, 352] on div at bounding box center [561, 312] width 1123 height 624
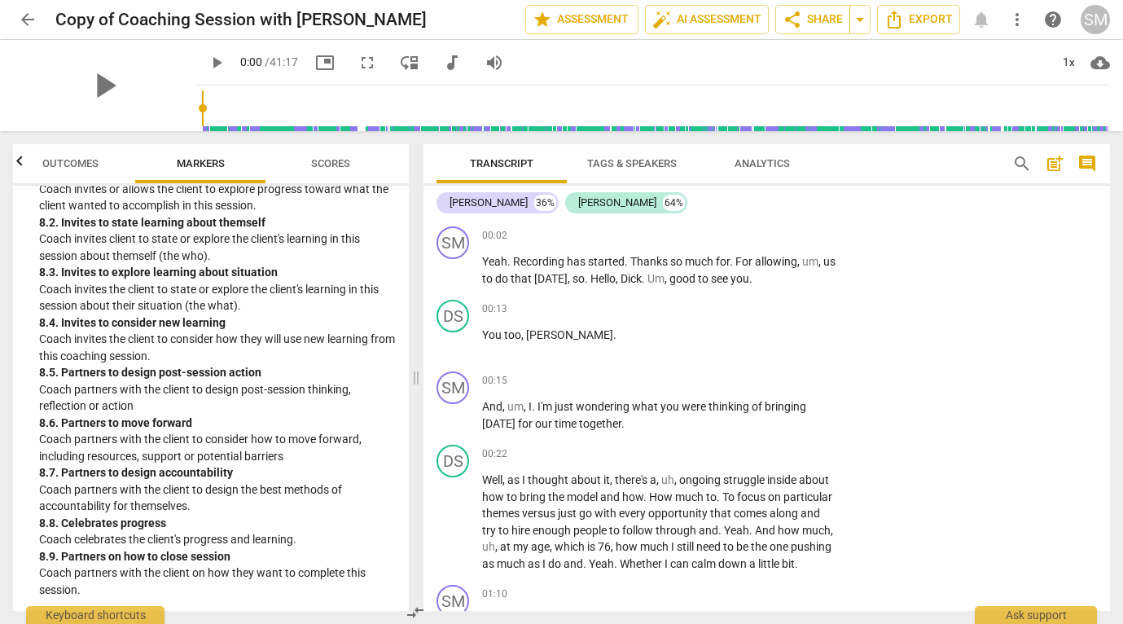
click at [22, 16] on span "arrow_back" at bounding box center [28, 20] width 20 height 20
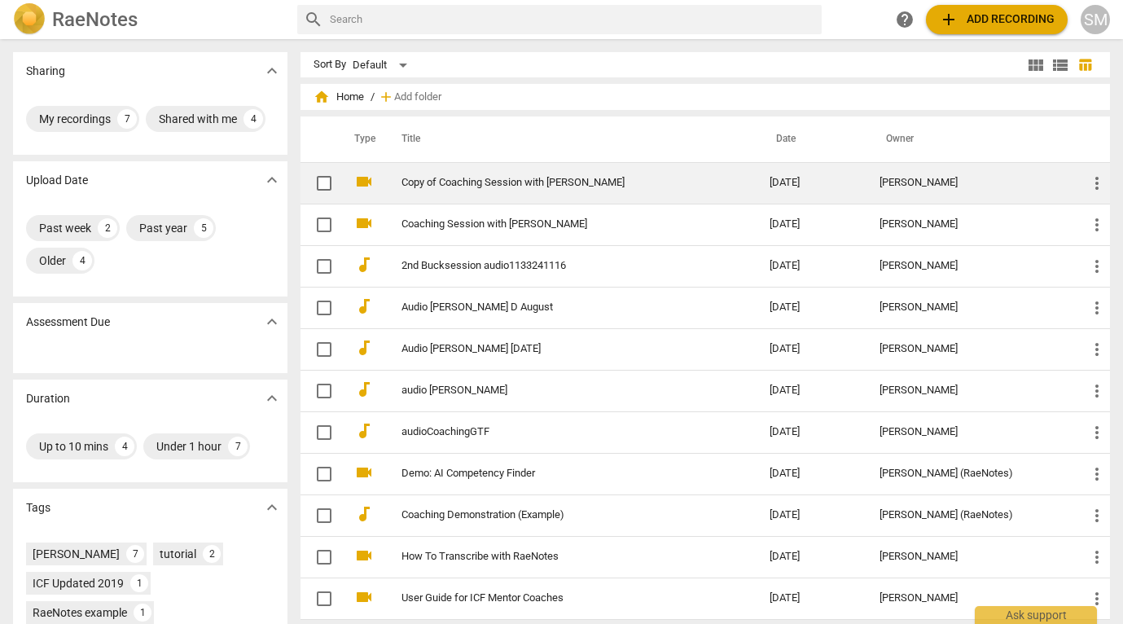
click at [444, 187] on link "Copy of Coaching Session with [PERSON_NAME]" at bounding box center [555, 183] width 309 height 12
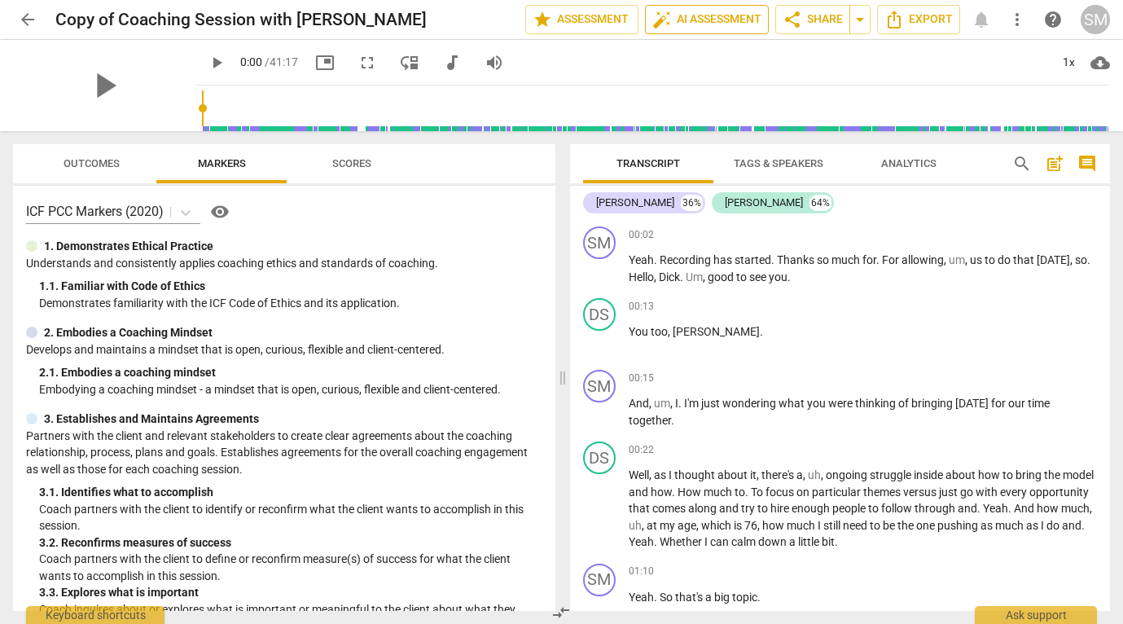
click at [702, 22] on span "auto_fix_high AI Assessment" at bounding box center [706, 20] width 109 height 20
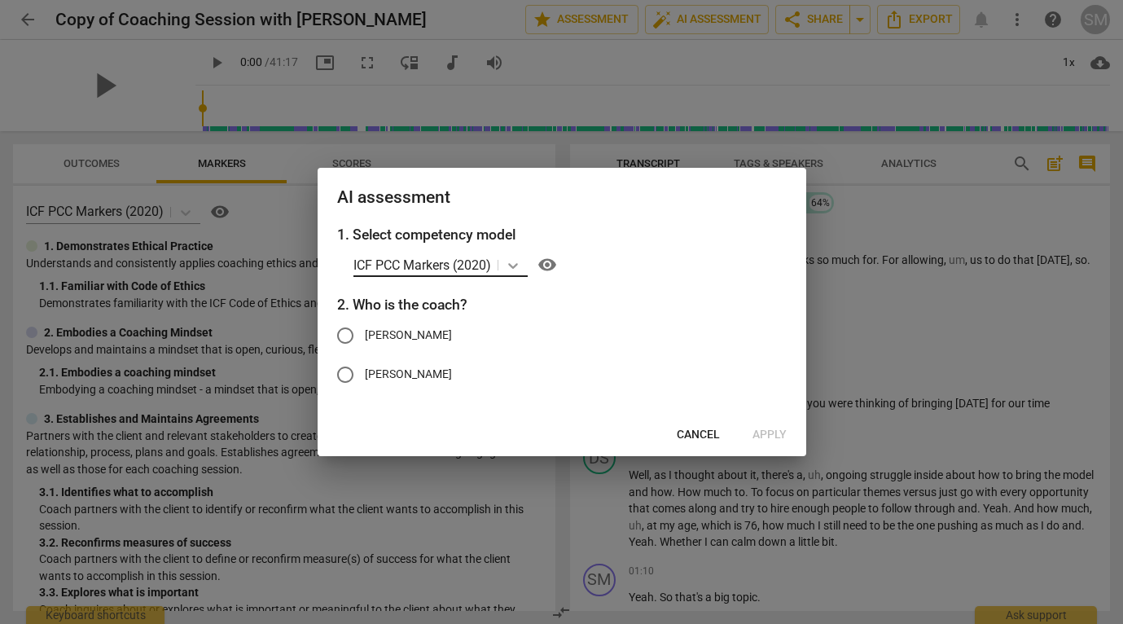
click at [516, 265] on icon at bounding box center [513, 266] width 10 height 6
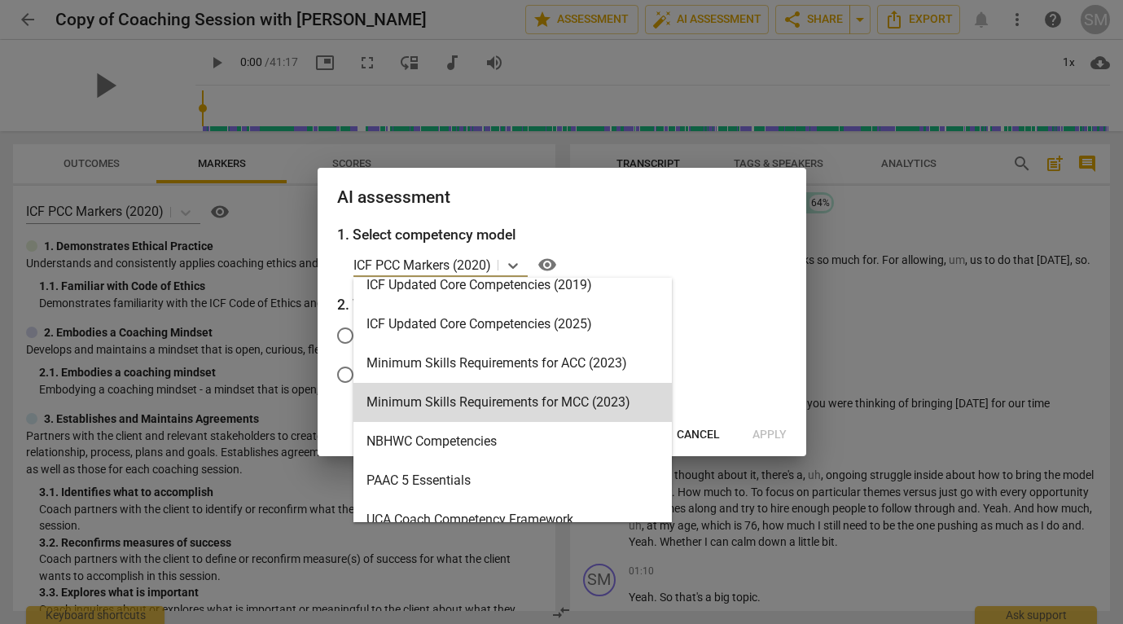
scroll to position [331, 0]
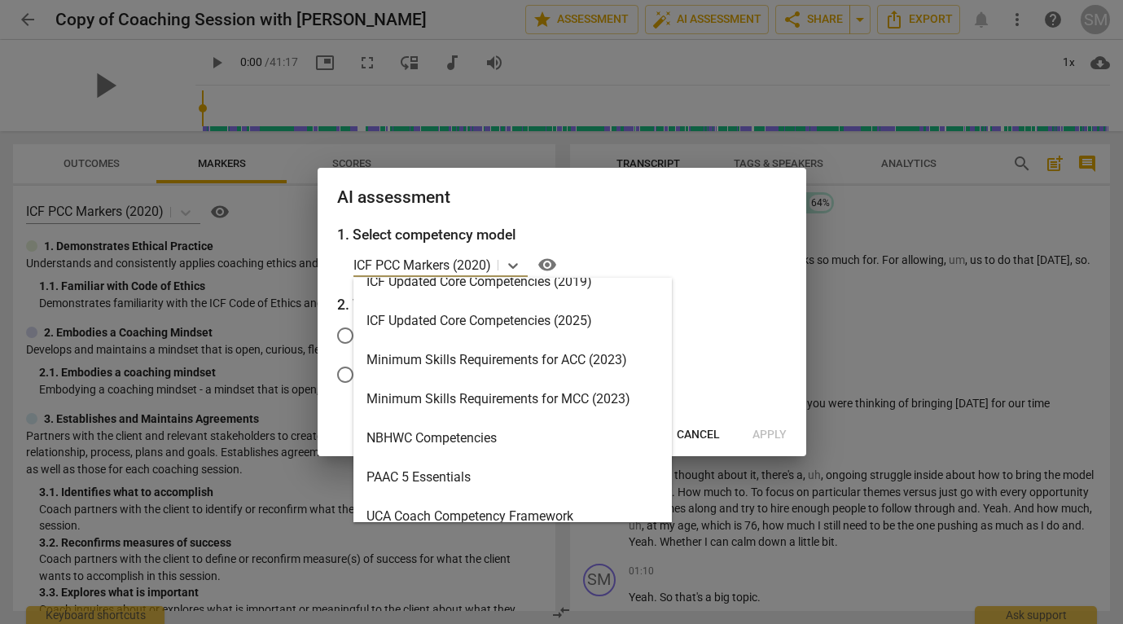
click at [462, 389] on div "Minimum Skills Requirements for MCC (2023)" at bounding box center [512, 398] width 318 height 39
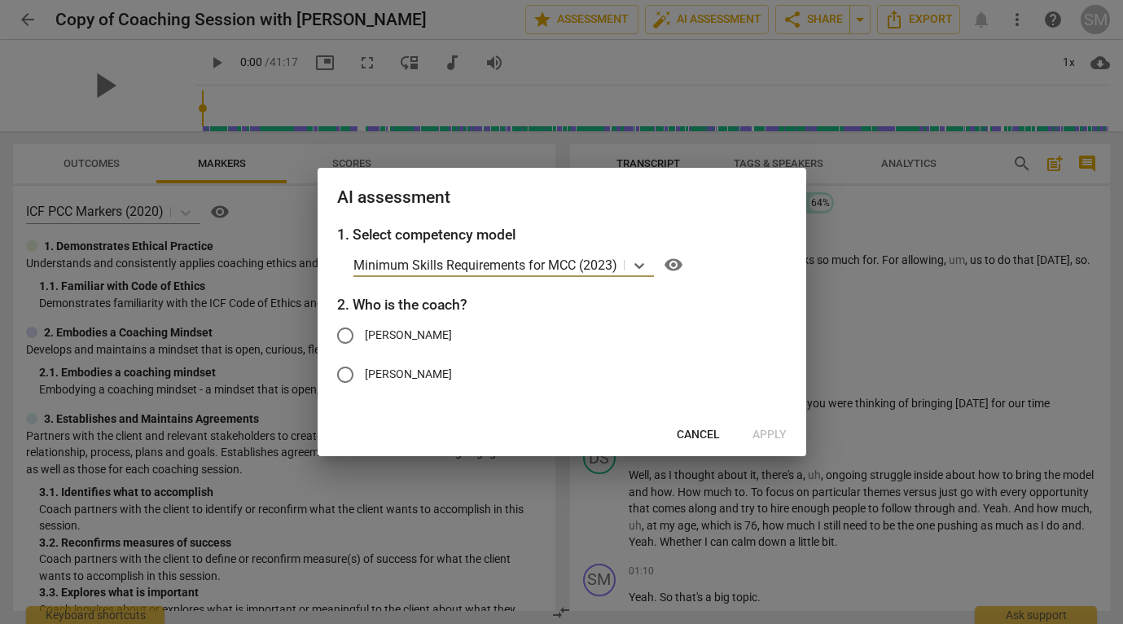
click at [344, 335] on input "[PERSON_NAME]" at bounding box center [345, 335] width 39 height 39
radio input "true"
click at [774, 434] on span "Apply" at bounding box center [769, 435] width 34 height 16
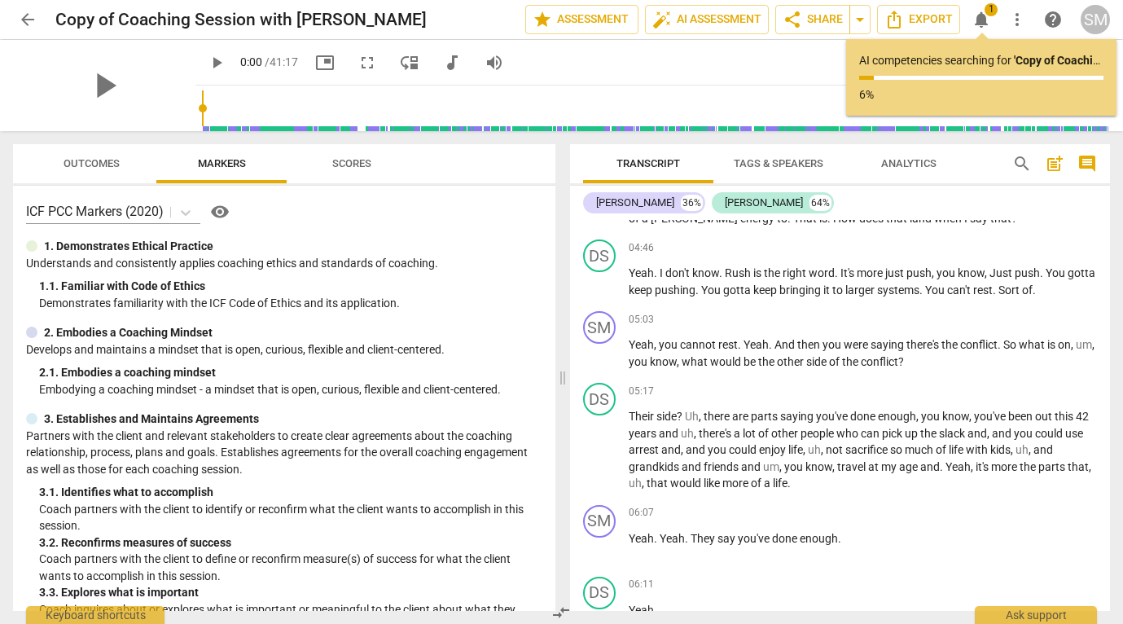
scroll to position [1201, 0]
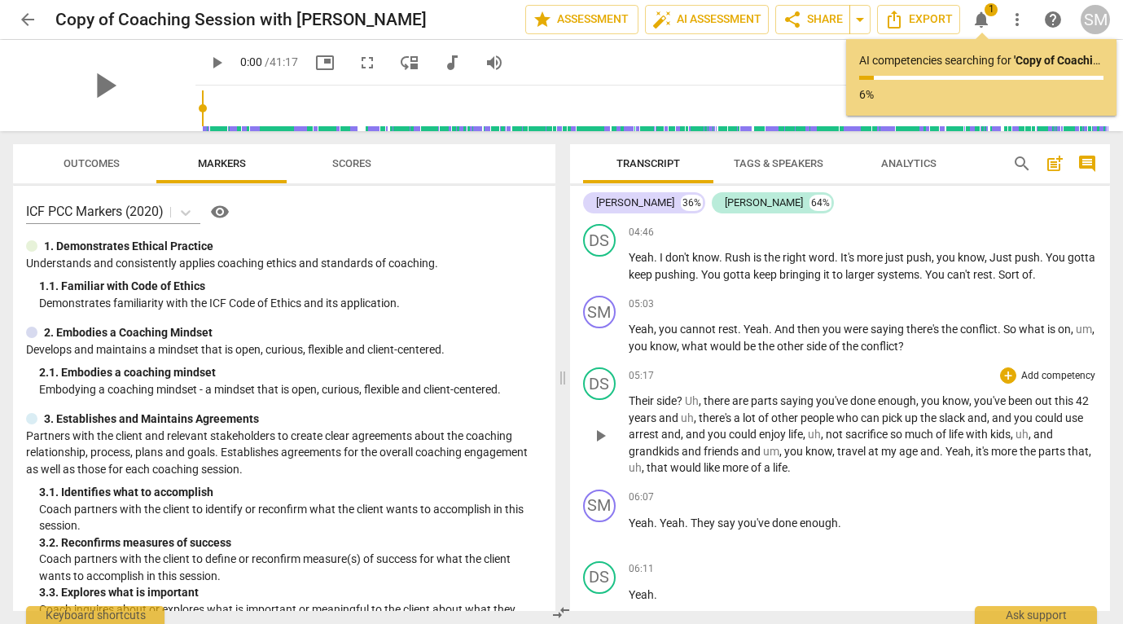
click at [598, 445] on span "play_arrow" at bounding box center [600, 436] width 20 height 20
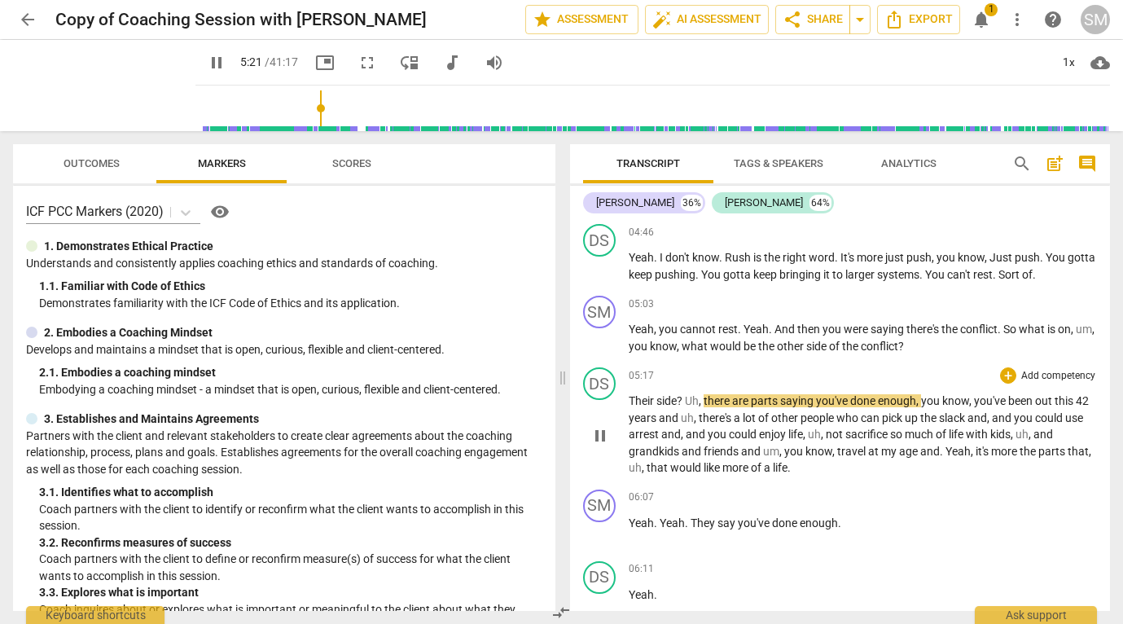
click at [598, 445] on span "pause" at bounding box center [600, 436] width 20 height 20
type input "322"
click at [681, 407] on span "?" at bounding box center [680, 400] width 8 height 13
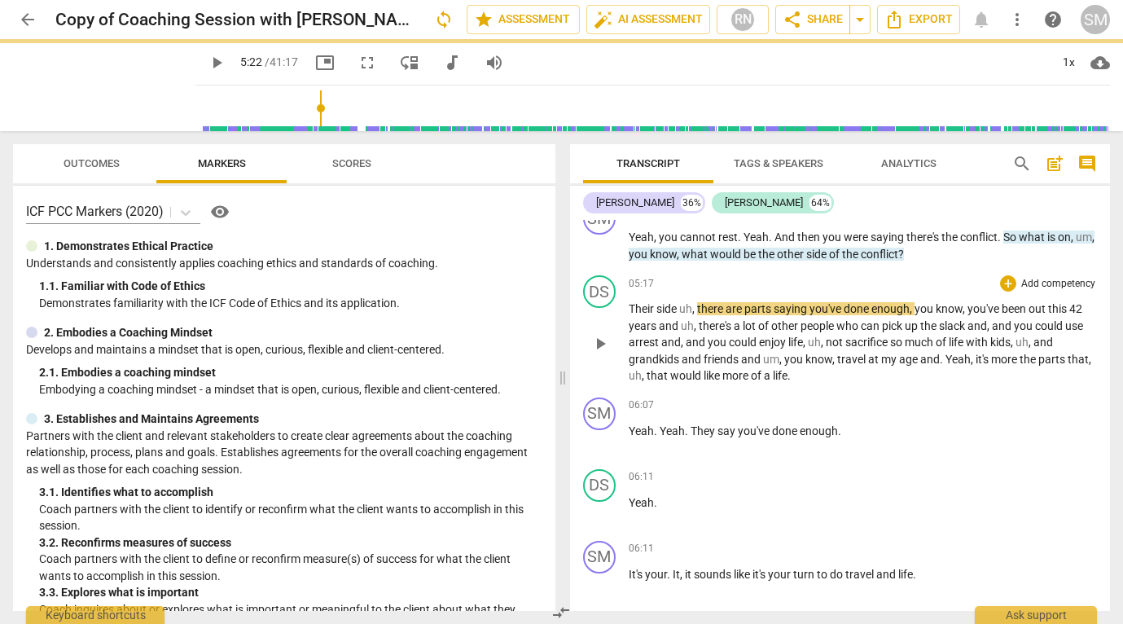
scroll to position [1326, 0]
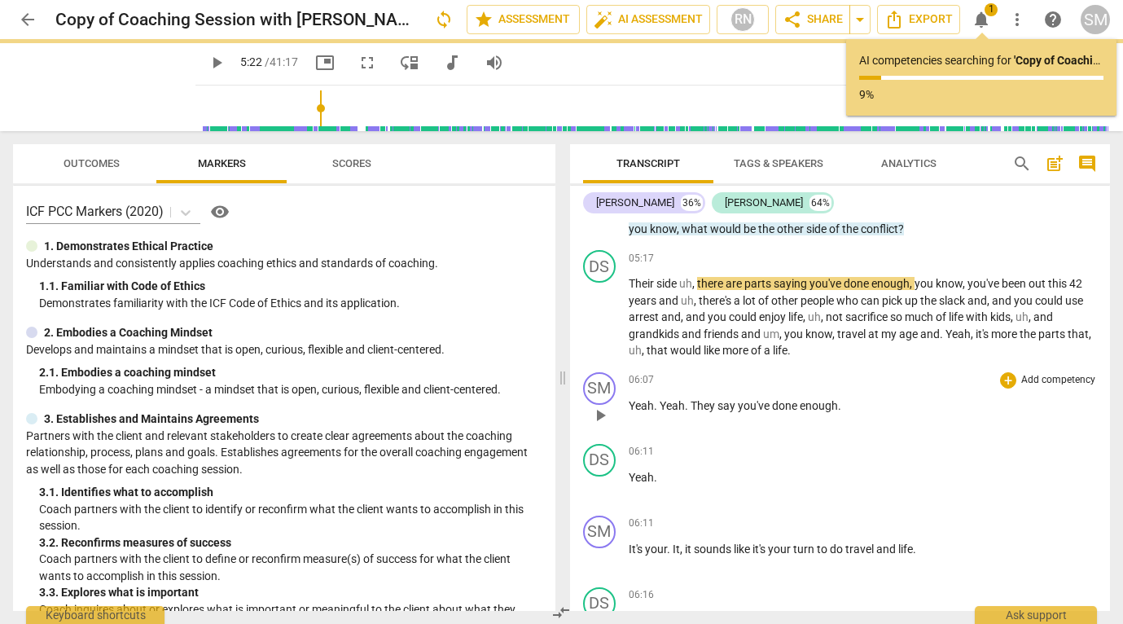
click at [593, 422] on span "play_arrow" at bounding box center [600, 415] width 20 height 20
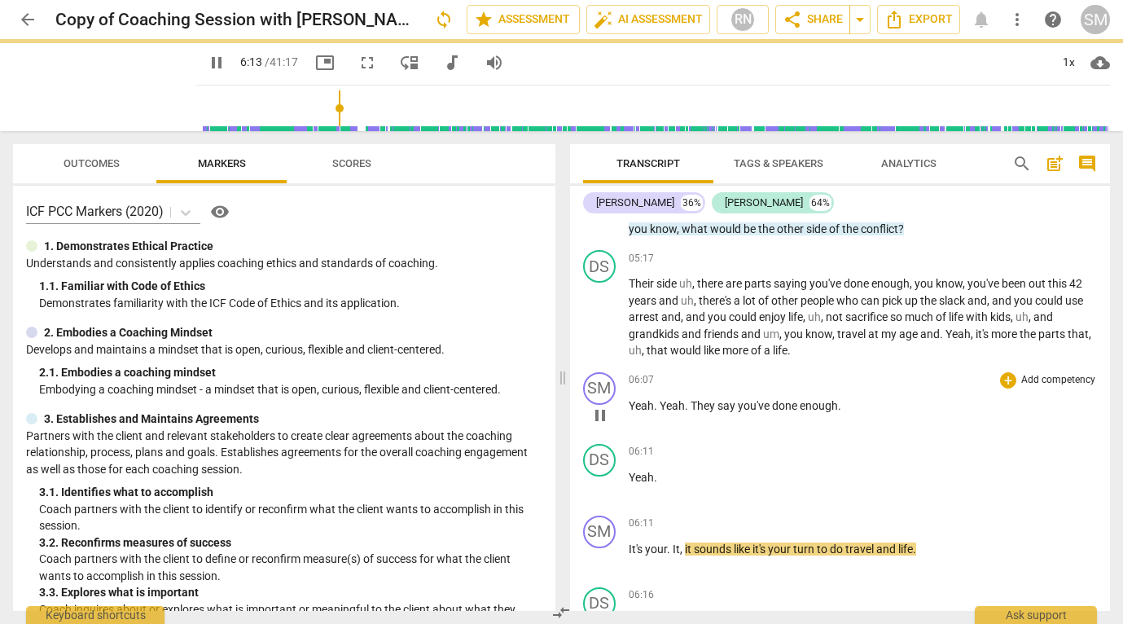
click at [593, 422] on span "pause" at bounding box center [600, 415] width 20 height 20
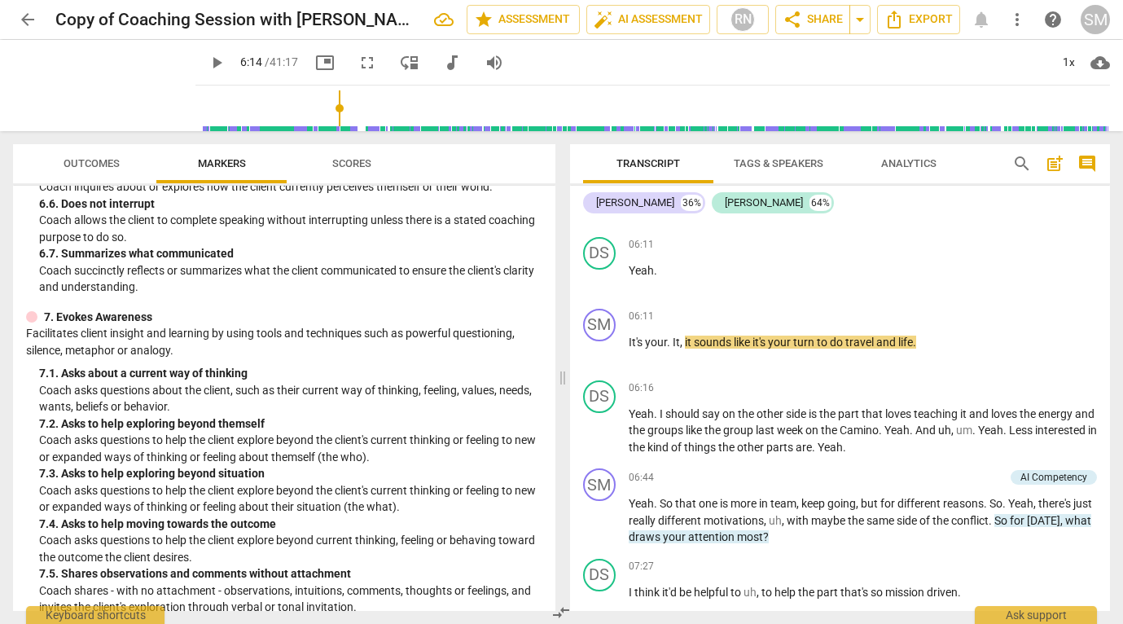
scroll to position [1234, 0]
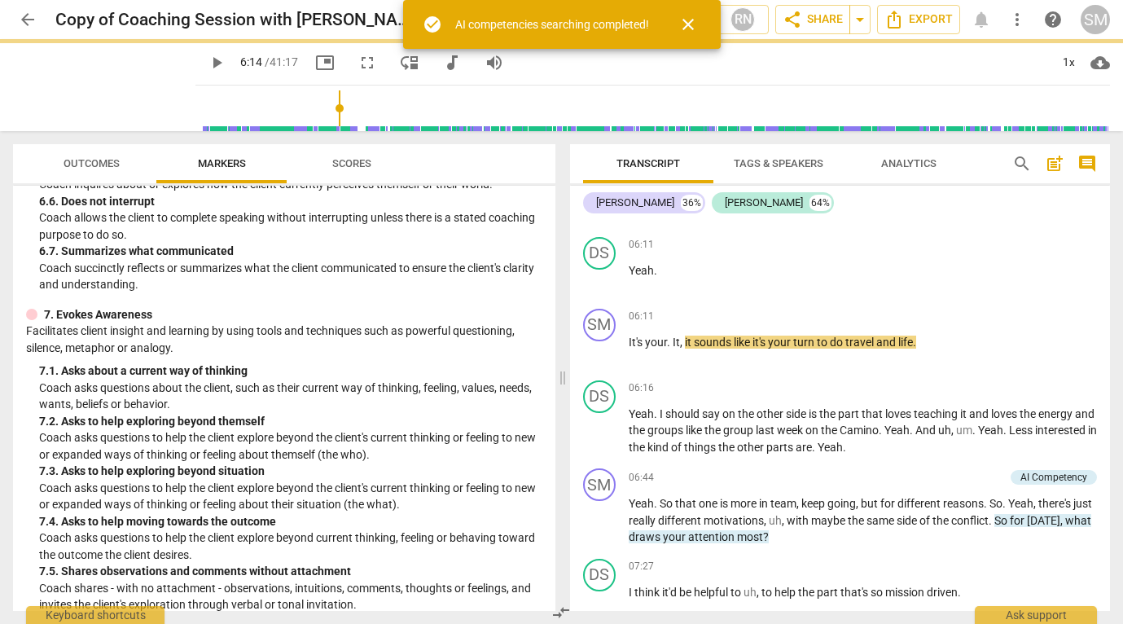
type input "374"
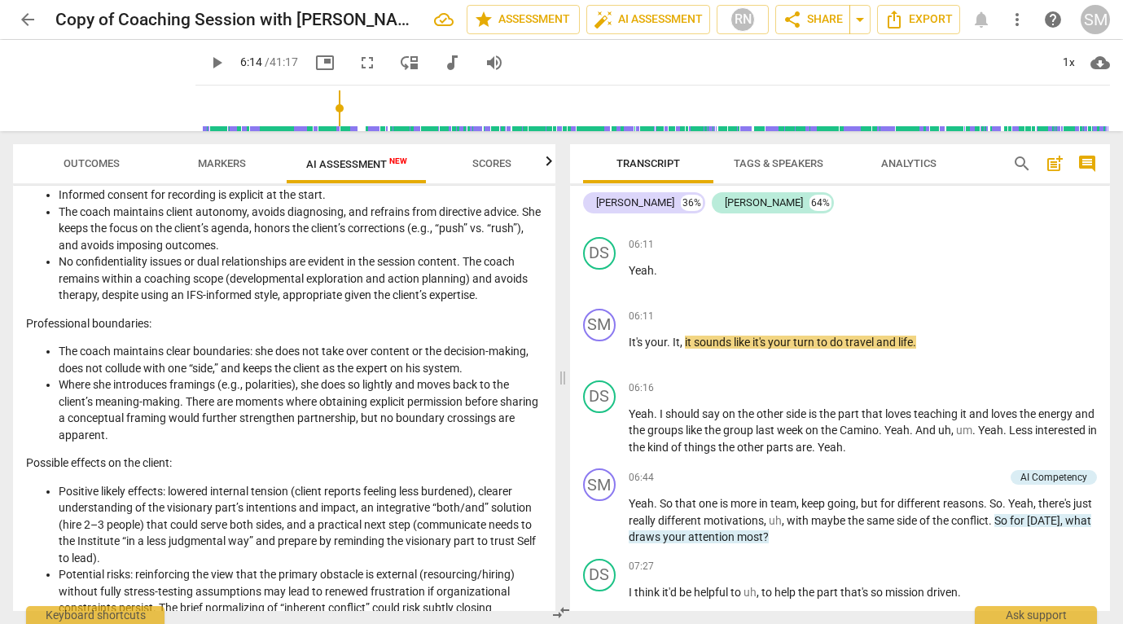
scroll to position [466, 0]
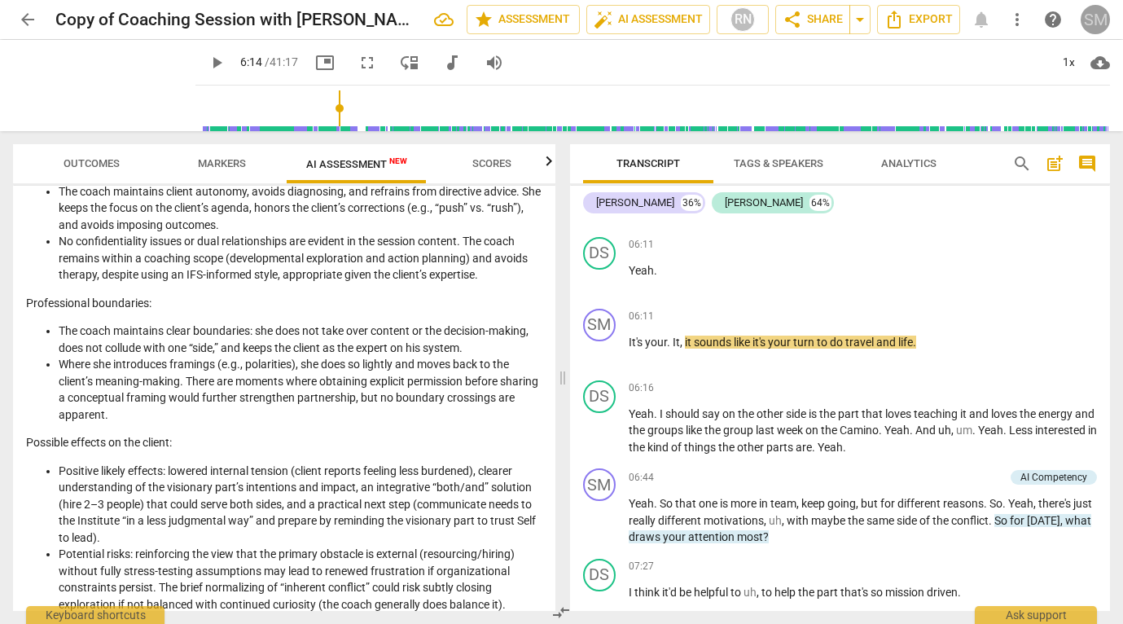
click at [1092, 20] on div "SM" at bounding box center [1094, 19] width 29 height 29
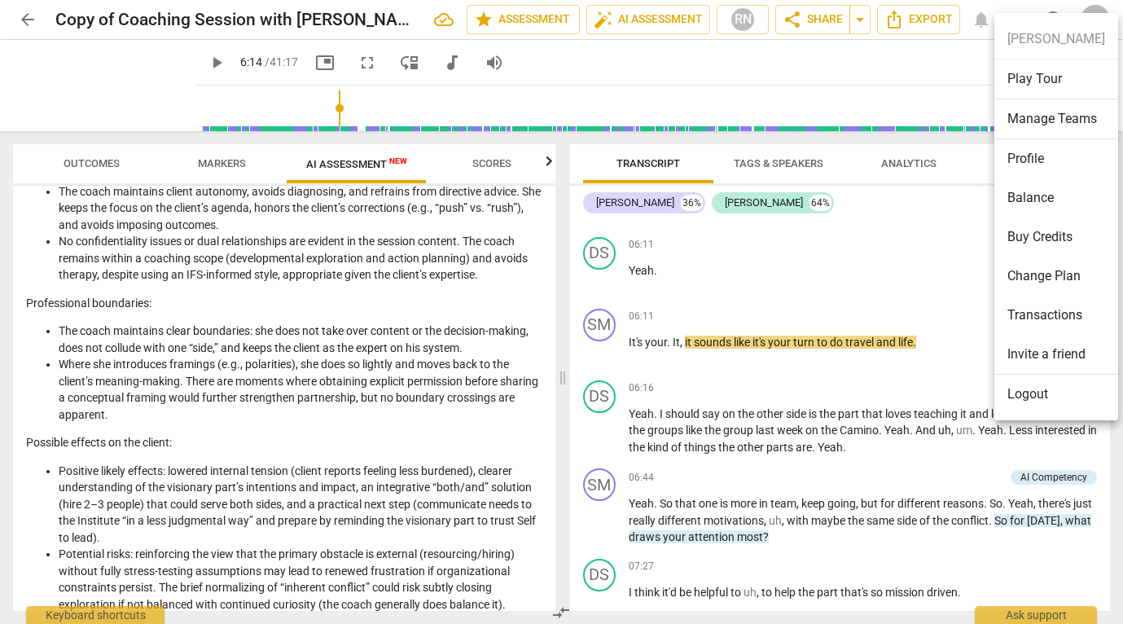
click at [25, 14] on div at bounding box center [561, 312] width 1123 height 624
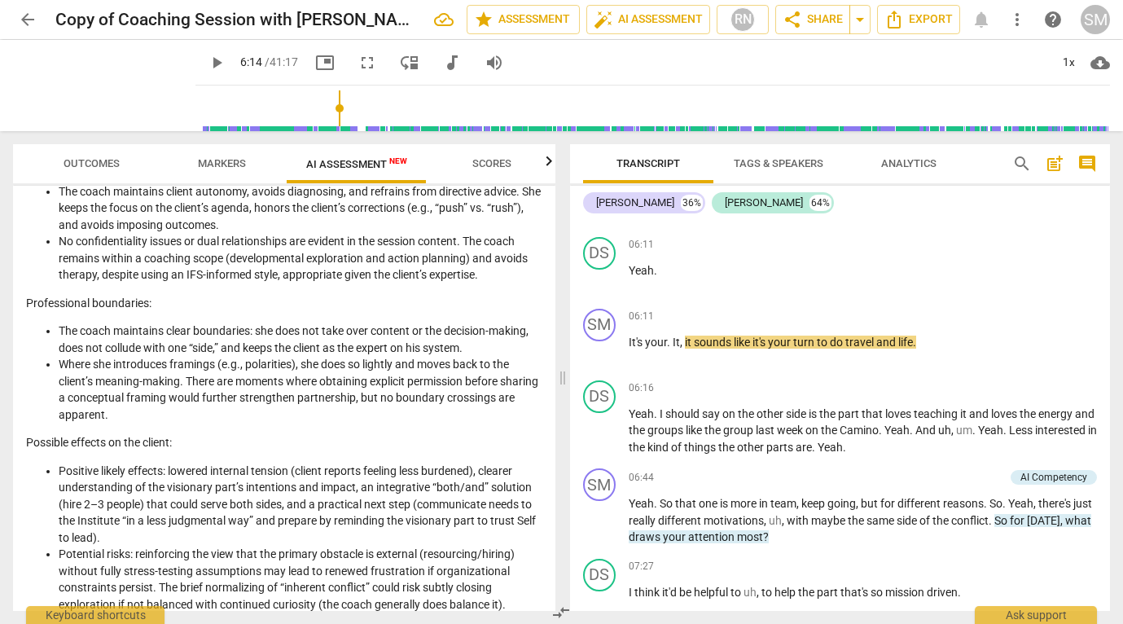
click at [25, 14] on span "arrow_back" at bounding box center [28, 20] width 20 height 20
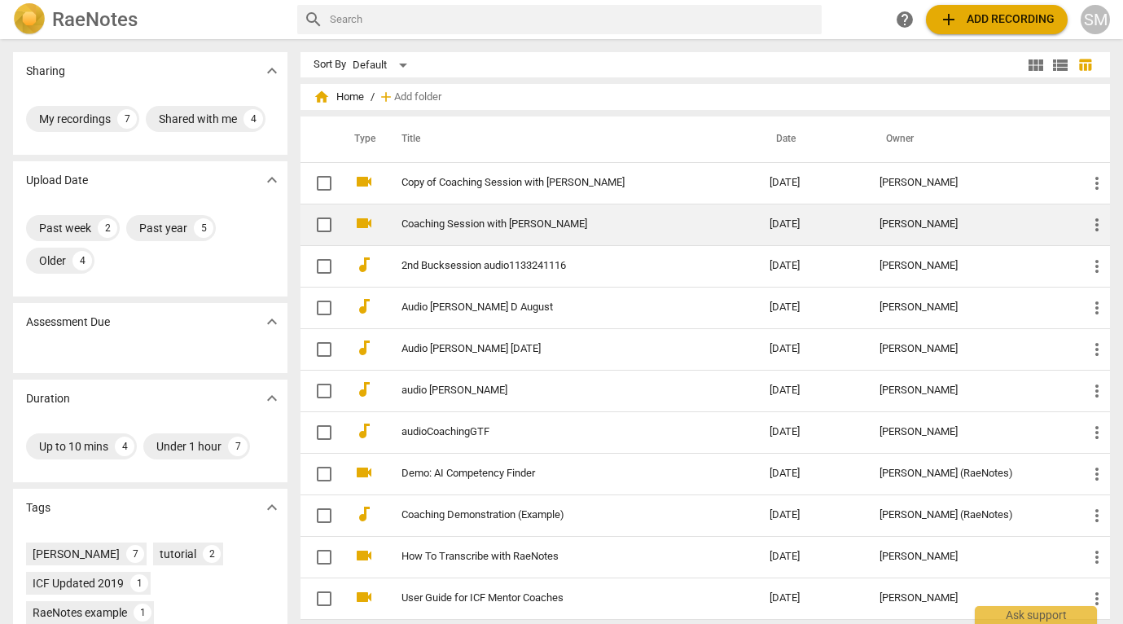
click at [506, 220] on link "Coaching Session with [PERSON_NAME]" at bounding box center [555, 224] width 309 height 12
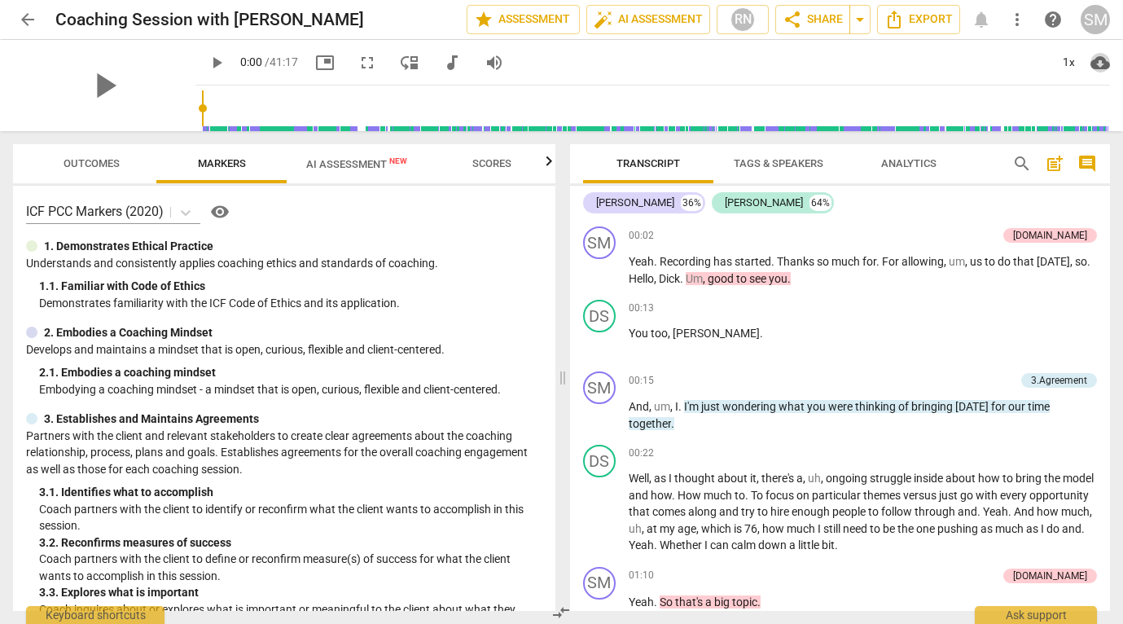
click at [1099, 63] on span "cloud_download" at bounding box center [1100, 63] width 20 height 20
click at [903, 61] on div at bounding box center [561, 312] width 1123 height 624
click at [926, 20] on span "Export" at bounding box center [918, 20] width 68 height 20
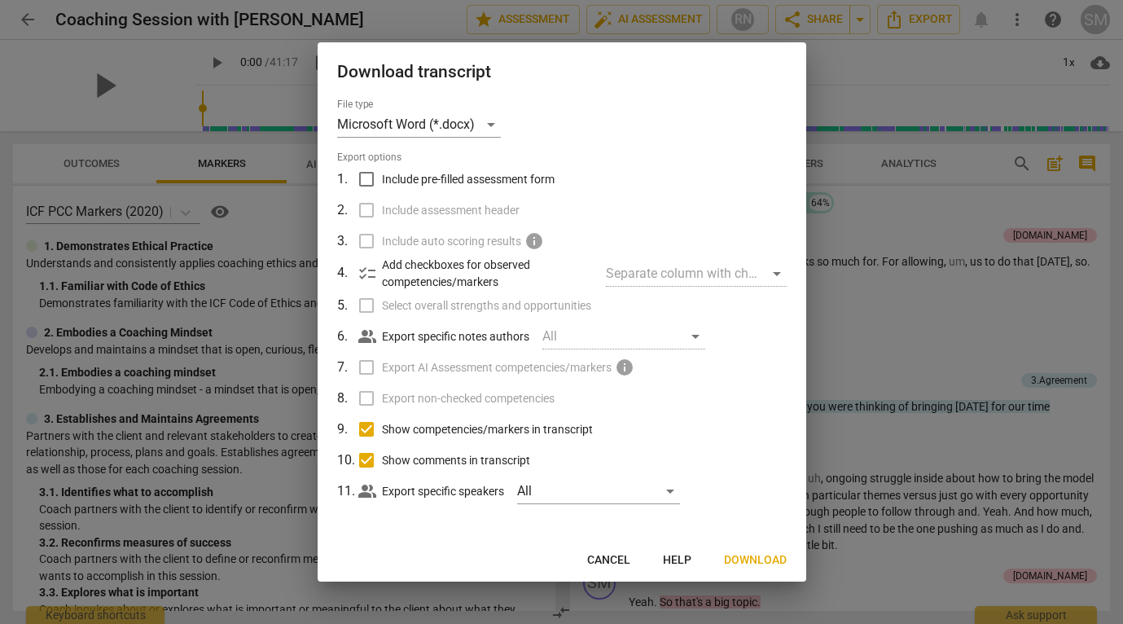
click at [752, 552] on span "Download" at bounding box center [755, 560] width 63 height 16
